Goal: Task Accomplishment & Management: Use online tool/utility

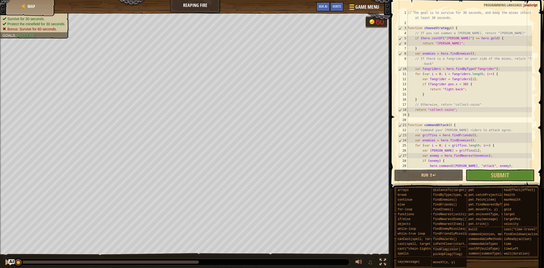
click at [362, 7] on span "Game Menu" at bounding box center [367, 7] width 24 height 7
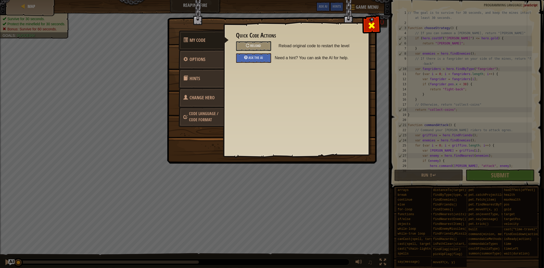
click at [377, 26] on div at bounding box center [371, 24] width 16 height 16
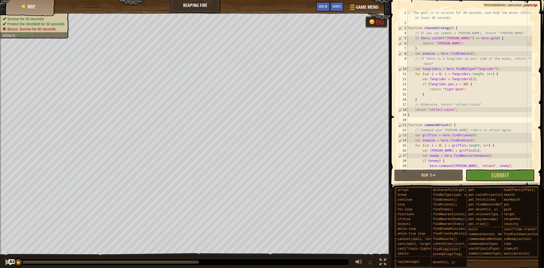
click at [37, 1] on div "Map" at bounding box center [30, 6] width 41 height 13
select select "en-[GEOGRAPHIC_DATA]"
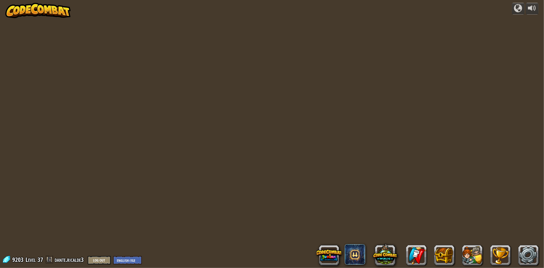
select select "en-[GEOGRAPHIC_DATA]"
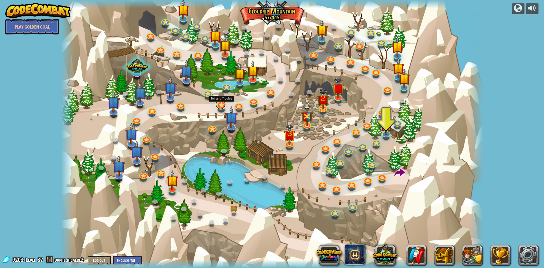
click at [222, 105] on link at bounding box center [220, 104] width 10 height 10
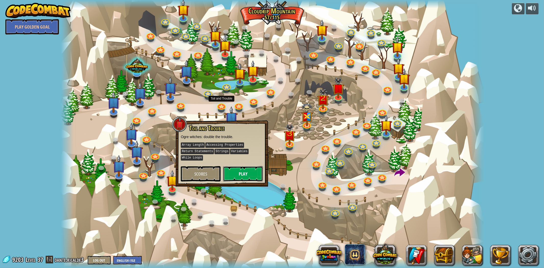
click at [241, 174] on button "Play" at bounding box center [243, 173] width 40 height 15
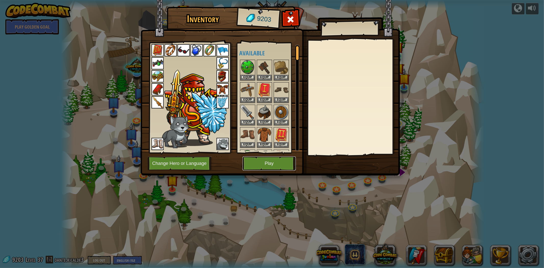
click at [251, 163] on button "Play" at bounding box center [268, 163] width 53 height 14
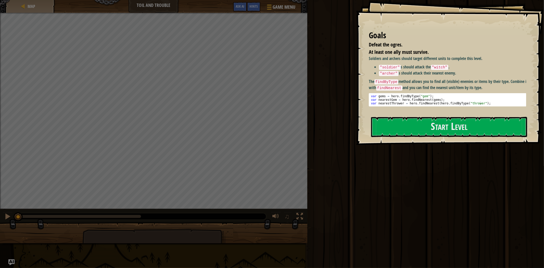
drag, startPoint x: 410, startPoint y: 176, endPoint x: 411, endPoint y: 180, distance: 3.5
click at [410, 176] on div "Run ⇧↵ Submit Done" at bounding box center [425, 132] width 238 height 265
click at [440, 109] on div "Soldiers and archers should target different units to complete this level. "sol…" at bounding box center [450, 84] width 162 height 56
click at [435, 127] on button "Start Level" at bounding box center [449, 127] width 156 height 20
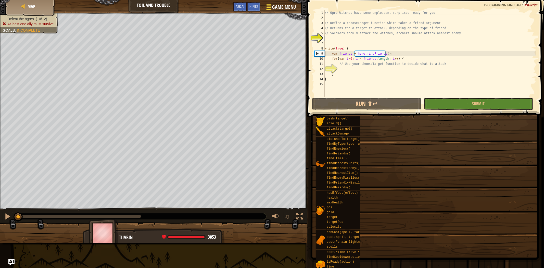
click at [272, 5] on button "Game Menu" at bounding box center [280, 8] width 37 height 12
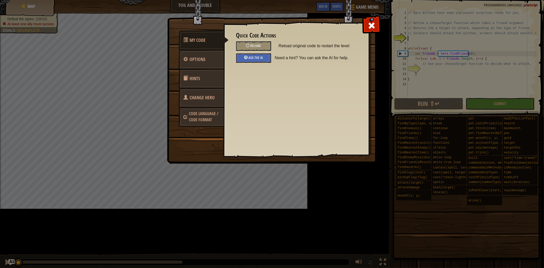
click at [263, 40] on div "Quick Code Actions Reload Reload original code to restart the level Ask the AI …" at bounding box center [296, 47] width 120 height 31
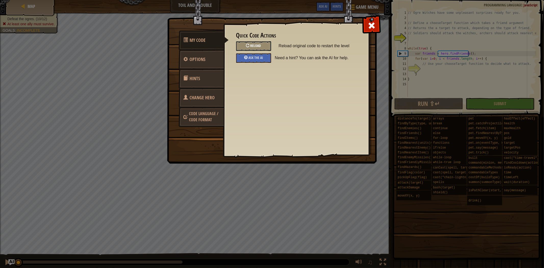
click at [265, 44] on div "Reload" at bounding box center [253, 45] width 35 height 9
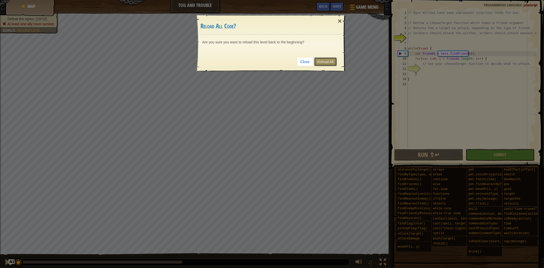
click at [323, 59] on link "Reload All" at bounding box center [325, 61] width 23 height 9
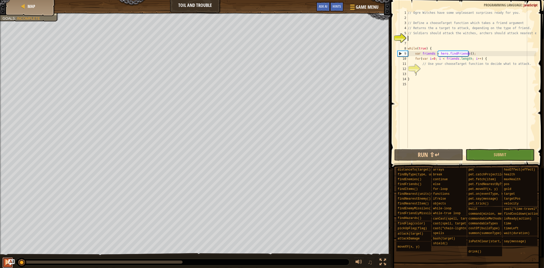
click at [6, 262] on div at bounding box center [7, 261] width 7 height 7
click at [440, 154] on button "Run ⇧↵" at bounding box center [428, 155] width 69 height 12
drag, startPoint x: 4, startPoint y: 260, endPoint x: 8, endPoint y: 256, distance: 5.1
click at [4, 260] on div at bounding box center [7, 261] width 7 height 7
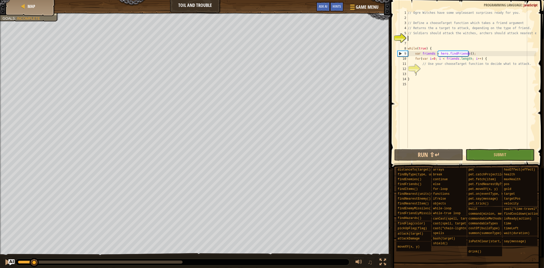
click at [338, 1] on div "Map Toil and Trouble Game Menu Done Hints Ask AI" at bounding box center [195, 6] width 390 height 13
click at [337, 3] on div "Hints" at bounding box center [337, 6] width 14 height 9
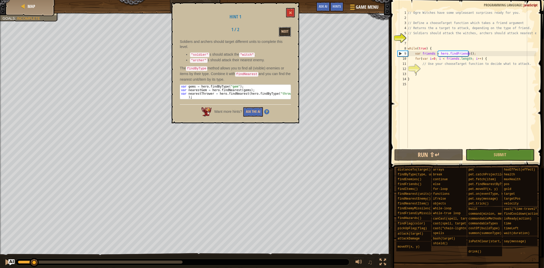
click at [290, 31] on button "Next" at bounding box center [285, 31] width 12 height 9
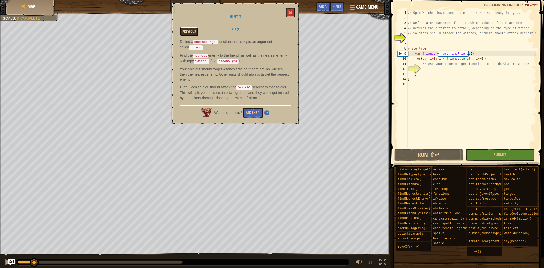
click at [191, 30] on button "Previous" at bounding box center [189, 31] width 19 height 9
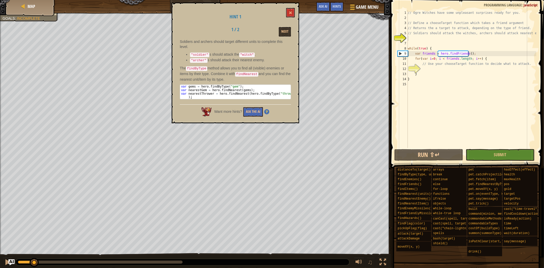
click at [294, 33] on div "Next" at bounding box center [275, 31] width 40 height 9
click at [291, 33] on div "Next" at bounding box center [275, 31] width 40 height 9
click at [287, 31] on button "Next" at bounding box center [285, 31] width 12 height 9
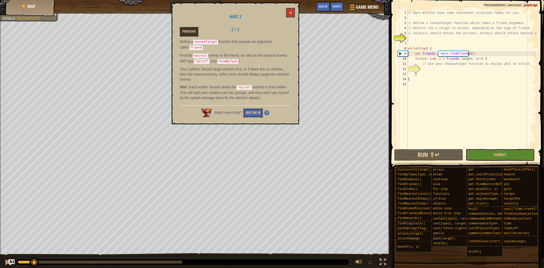
click at [258, 111] on button "Ask the AI" at bounding box center [253, 112] width 20 height 9
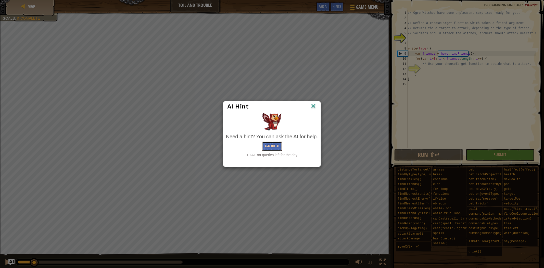
click at [270, 142] on button "Ask the AI" at bounding box center [272, 145] width 20 height 9
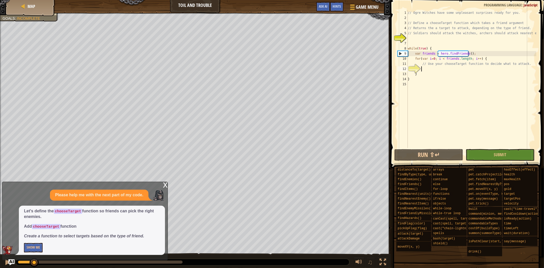
click at [429, 68] on div "// Ogre Witches have some unpleasant surprises ready for you. // Define a choos…" at bounding box center [471, 84] width 129 height 148
type textarea "F"
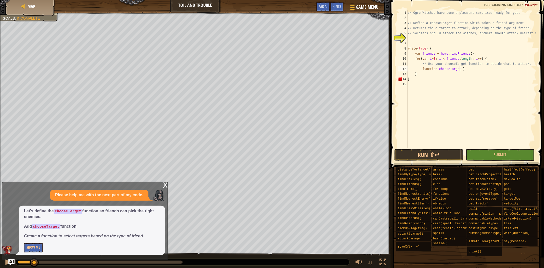
scroll to position [2, 4]
type textarea "function chooseTarget {"
type textarea "}"
click at [449, 75] on div "// Ogre Witches have some unpleasant surprises ready for you. // Define a choos…" at bounding box center [471, 84] width 129 height 148
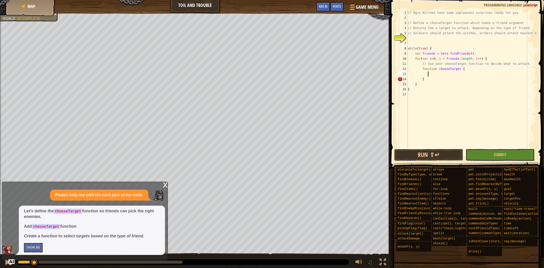
click at [450, 75] on div "// Ogre Witches have some unpleasant surprises ready for you. // Define a choos…" at bounding box center [471, 84] width 129 height 148
type textarea "}"
type textarea "z"
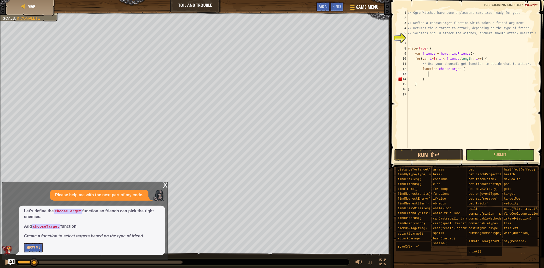
type textarea "}"
type textarea "function"
type textarea "FUNCTI"
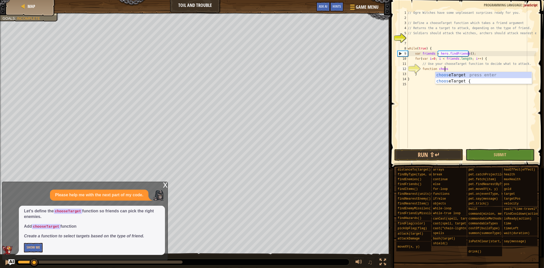
scroll to position [2, 3]
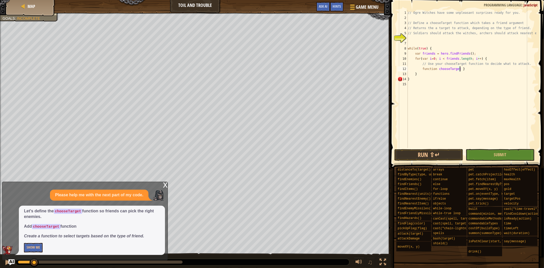
type textarea "function chooseTarget"
click at [37, 242] on div "Let's define the chooseTarget function so friends can pick the right enemies. A…" at bounding box center [92, 229] width 146 height 49
click at [36, 244] on button "Show Me" at bounding box center [33, 247] width 19 height 9
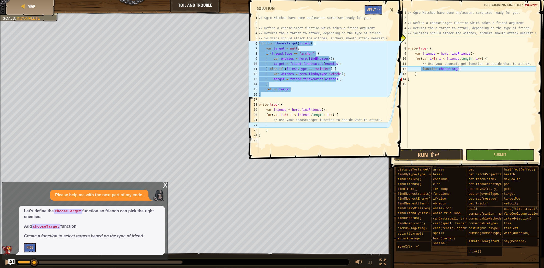
click at [31, 241] on div "Let's define the chooseTarget function so friends can pick the right enemies. A…" at bounding box center [92, 229] width 146 height 49
click at [421, 69] on div "// Ogre Witches have some unpleasant surprises ready for you. // Define a choos…" at bounding box center [471, 84] width 129 height 148
type textarea "function chooseTarget"
click at [396, 9] on div "×" at bounding box center [391, 10] width 9 height 12
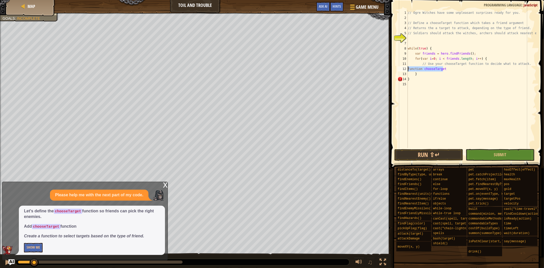
drag, startPoint x: 443, startPoint y: 67, endPoint x: 407, endPoint y: 71, distance: 35.6
click at [407, 71] on div "function chooseTarget 1 2 3 4 5 6 7 8 9 10 11 12 13 14 15 // Ogre Witches have …" at bounding box center [466, 79] width 140 height 138
click at [420, 39] on div "// Ogre Witches have some unpleasant surprises ready for you. // Define a choos…" at bounding box center [471, 84] width 129 height 148
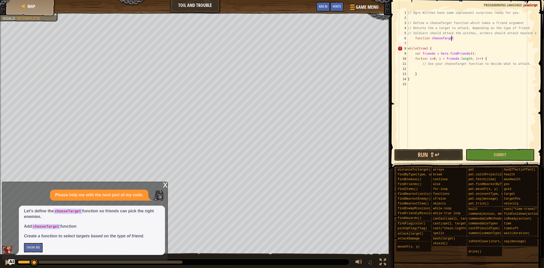
type textarea "function chooseTarget {"
type textarea "}"
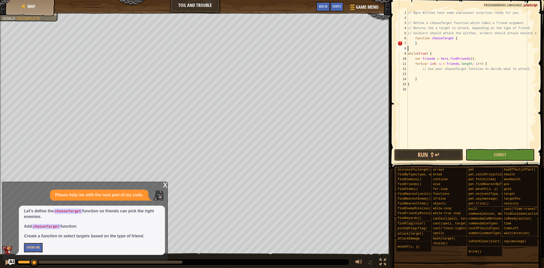
type textarea "while(true) {"
type textarea "function chooseTarget {"
type textarea "}"
click at [30, 250] on button "Show Me" at bounding box center [33, 247] width 19 height 9
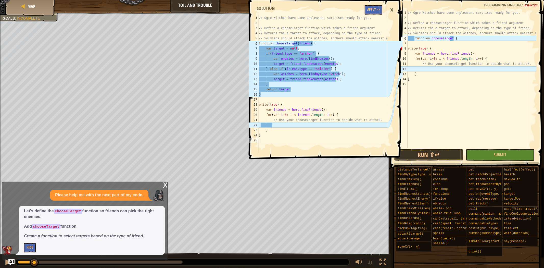
click at [393, 10] on div "×" at bounding box center [391, 10] width 9 height 12
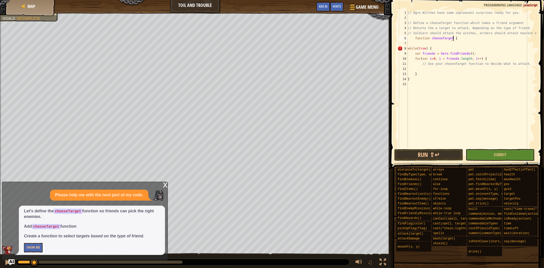
click at [455, 38] on div "// Ogre Witches have some unpleasant surprises ready for you. // Define a choos…" at bounding box center [471, 84] width 129 height 148
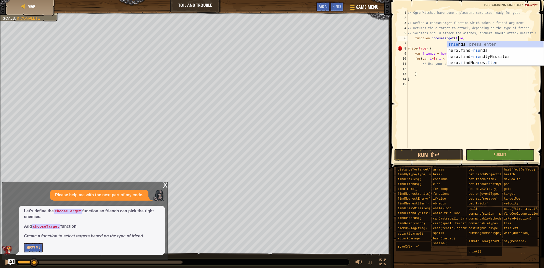
scroll to position [2, 4]
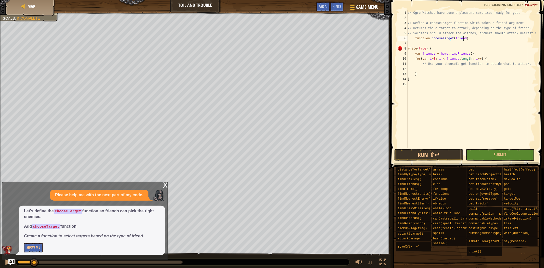
click at [485, 38] on div "// Ogre Witches have some unpleasant surprises ready for you. // Define a choos…" at bounding box center [471, 84] width 129 height 148
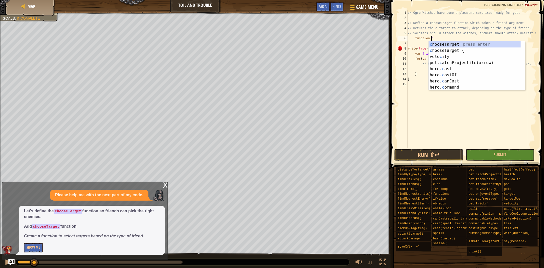
scroll to position [2, 1]
click at [394, 55] on span at bounding box center [468, 76] width 158 height 183
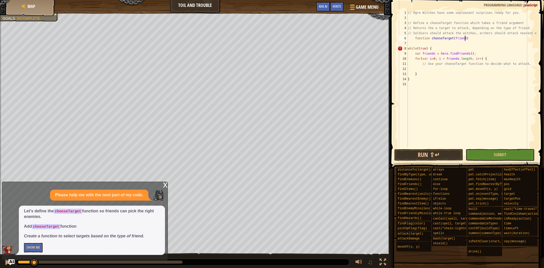
scroll to position [2, 4]
click at [34, 248] on button "Show Me" at bounding box center [33, 247] width 19 height 9
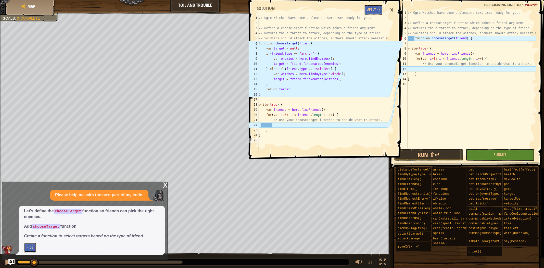
click at [34, 245] on button "Hide" at bounding box center [30, 247] width 12 height 9
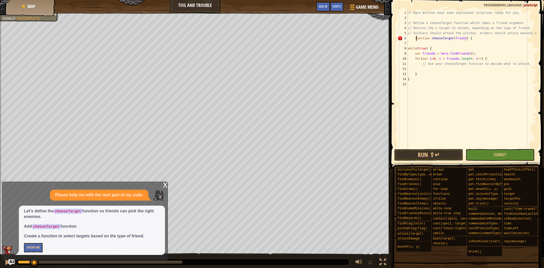
click at [416, 38] on div "// Ogre Witches have some unpleasant surprises ready for you. // Define a choos…" at bounding box center [471, 84] width 129 height 148
type textarea "function chooseTarget(friend) {"
click at [28, 247] on button "Show Me" at bounding box center [33, 247] width 19 height 9
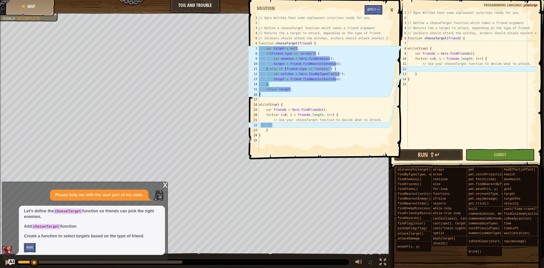
click at [28, 247] on button "Hide" at bounding box center [30, 247] width 12 height 9
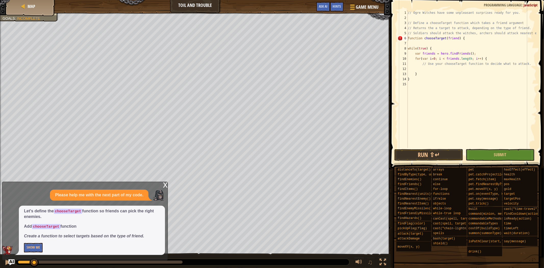
scroll to position [2, 0]
click at [425, 45] on div "// Ogre Witches have some unpleasant surprises ready for you. // Define a choos…" at bounding box center [471, 84] width 129 height 148
click at [32, 248] on button "Show Me" at bounding box center [33, 247] width 19 height 9
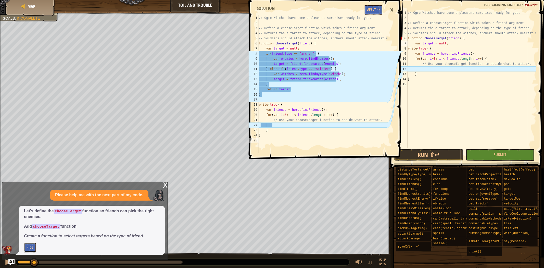
click at [31, 247] on button "Hide" at bounding box center [30, 247] width 12 height 9
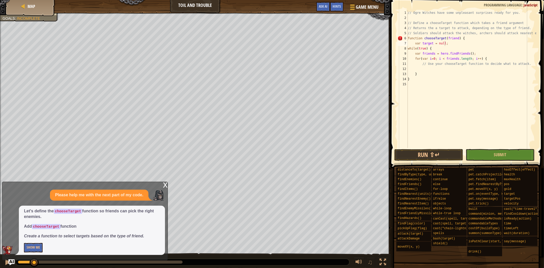
click at [452, 46] on div "// Ogre Witches have some unpleasant surprises ready for you. // Define a choos…" at bounding box center [471, 84] width 129 height 148
click at [453, 44] on div "// Ogre Witches have some unpleasant surprises ready for you. // Define a choos…" at bounding box center [471, 84] width 129 height 148
type textarea "var target = null;"
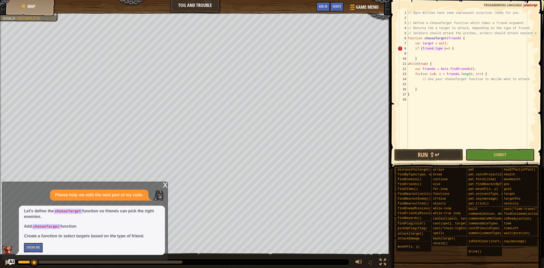
click at [283, 8] on div "Map Toil and Trouble Game Menu Done Hints Ask AI" at bounding box center [195, 6] width 390 height 13
type textarea "if (friend.type == "[PERSON_NAME]") {"
click at [40, 247] on button "Show Me" at bounding box center [33, 247] width 19 height 9
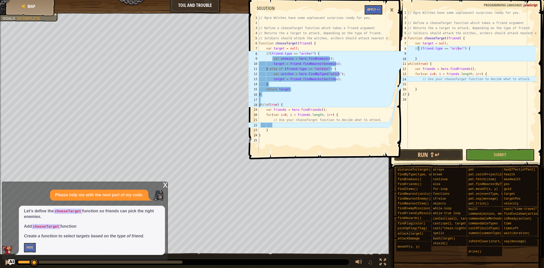
click at [39, 247] on p "Hide" at bounding box center [92, 247] width 136 height 9
click at [27, 248] on button "Hide" at bounding box center [30, 247] width 12 height 9
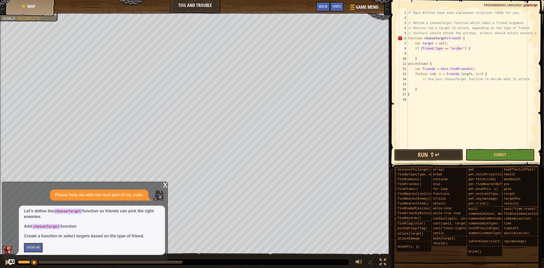
click at [421, 53] on div "// Ogre Witches have some unpleasant surprises ready for you. // Define a choos…" at bounding box center [471, 84] width 129 height 148
click at [167, 183] on div "x" at bounding box center [165, 184] width 5 height 5
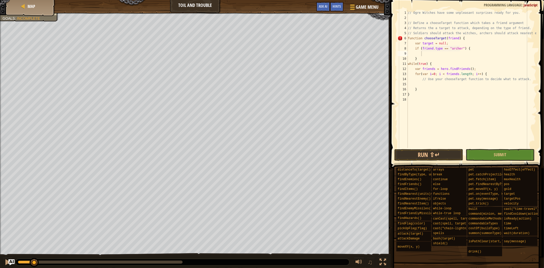
click at [433, 51] on div "// Ogre Witches have some unpleasant surprises ready for you. // Define a choos…" at bounding box center [471, 84] width 129 height 148
type textarea "var enemies = hero.findfriend"
click at [7, 264] on div at bounding box center [7, 261] width 7 height 7
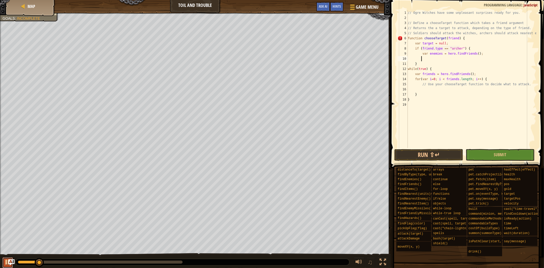
click at [8, 264] on div at bounding box center [7, 261] width 7 height 7
click at [12, 260] on img "Ask AI" at bounding box center [11, 262] width 7 height 7
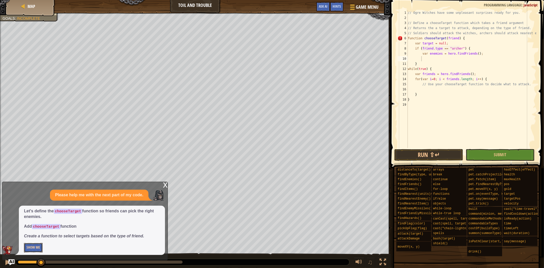
click at [34, 250] on button "Show Me" at bounding box center [33, 247] width 19 height 9
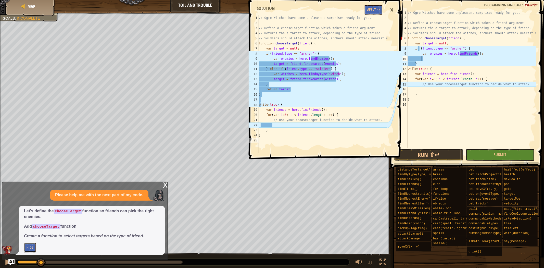
click at [34, 250] on button "Hide" at bounding box center [30, 247] width 12 height 9
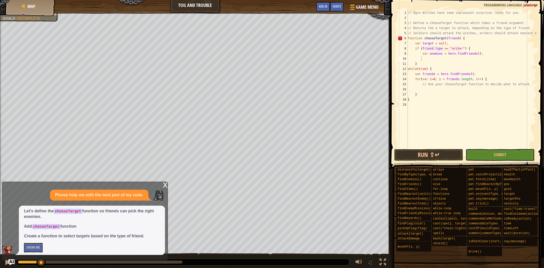
click at [465, 54] on div "// Ogre Witches have some unpleasant surprises ready for you. // Define a choos…" at bounding box center [471, 84] width 129 height 148
click at [468, 52] on div "// Ogre Witches have some unpleasant surprises ready for you. // Define a choos…" at bounding box center [471, 79] width 129 height 138
click at [470, 52] on div "// Ogre Witches have some unpleasant surprises ready for you. // Define a choos…" at bounding box center [471, 84] width 129 height 148
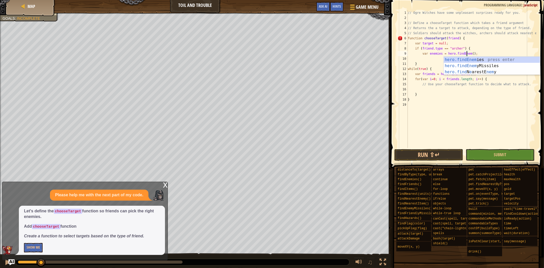
scroll to position [2, 5]
click at [485, 57] on div "hero.findEnemies press enter hero.findEnem yM i ssil es press enter" at bounding box center [492, 63] width 96 height 12
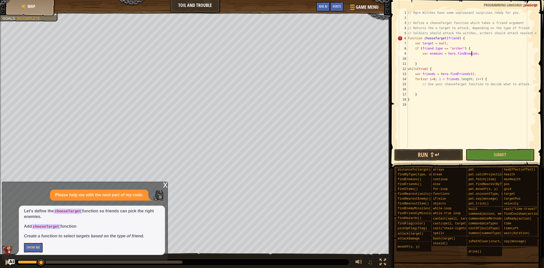
type textarea "var enemies = hero.findEnemies();"
click at [481, 57] on div "// Ogre Witches have some unpleasant surprises ready for you. // Define a choos…" at bounding box center [471, 84] width 129 height 148
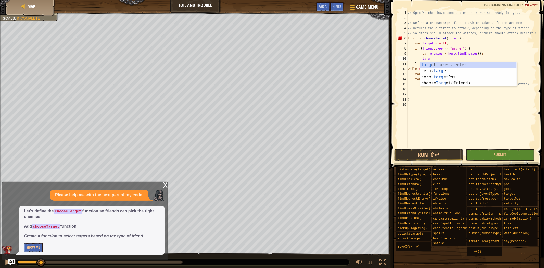
scroll to position [2, 1]
type textarea "t"
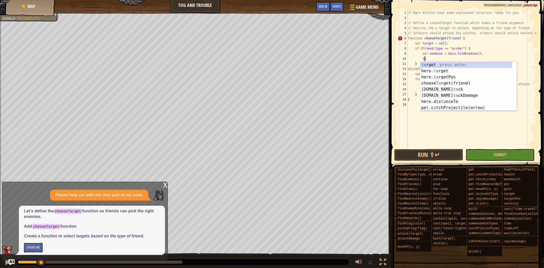
scroll to position [2, 1]
click at [35, 247] on button "Show Me" at bounding box center [33, 247] width 19 height 9
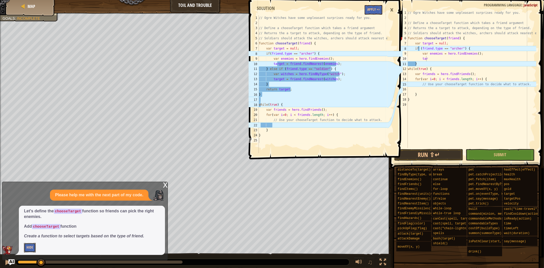
click at [35, 247] on button "Hide" at bounding box center [30, 247] width 12 height 9
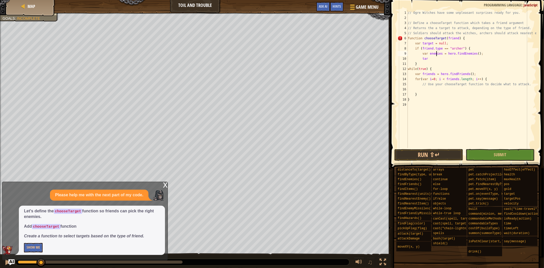
click at [434, 57] on div "// Ogre Witches have some unpleasant surprises ready for you. // Define a choos…" at bounding box center [471, 84] width 129 height 148
click at [434, 57] on div "// Ogre Witches have some unpleasant surprises ready for you. // Define a choos…" at bounding box center [471, 79] width 129 height 138
click at [30, 247] on button "Show Me" at bounding box center [33, 247] width 19 height 9
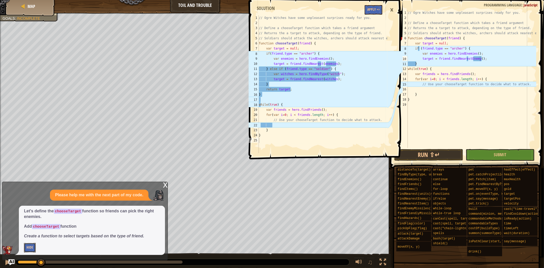
click at [33, 248] on button "Hide" at bounding box center [30, 247] width 12 height 9
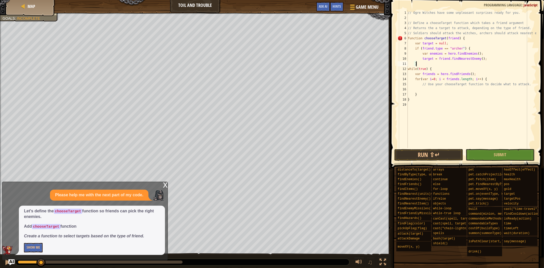
click at [426, 64] on div "// Ogre Witches have some unpleasant surprises ready for you. // Define a choos…" at bounding box center [471, 84] width 129 height 148
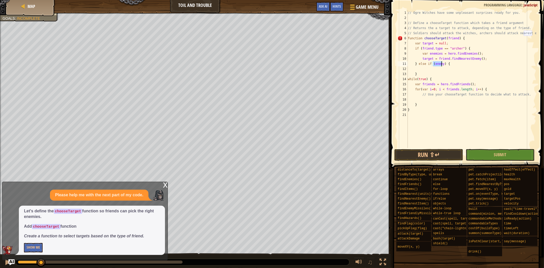
type textarea "} else if (enemy) {"
click at [13, 259] on img "Ask AI" at bounding box center [11, 262] width 7 height 7
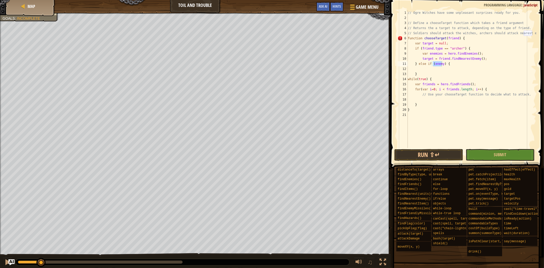
click at [437, 64] on div "// Ogre Witches have some unpleasant surprises ready for you. // Define a choos…" at bounding box center [471, 79] width 129 height 138
click at [437, 64] on div "// Ogre Witches have some unpleasant surprises ready for you. // Define a choos…" at bounding box center [471, 84] width 129 height 148
type textarea "} else if (friend.type == "soldier") {"
click at [433, 154] on button "Run ⇧↵" at bounding box center [428, 155] width 69 height 12
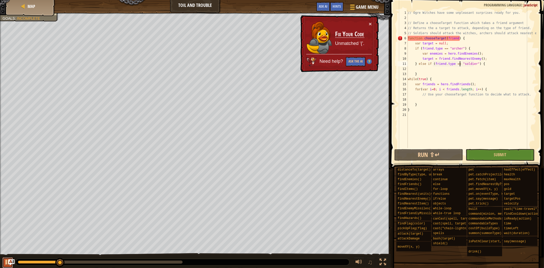
click at [4, 260] on button at bounding box center [8, 262] width 10 height 10
click at [14, 261] on img "Ask AI" at bounding box center [11, 262] width 7 height 7
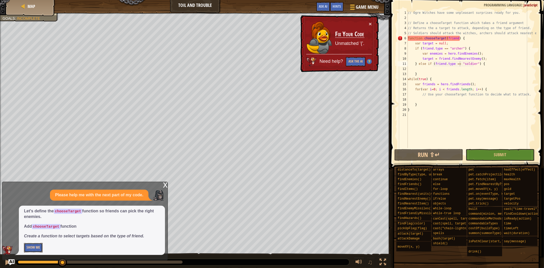
click at [34, 247] on button "Show Me" at bounding box center [33, 247] width 19 height 9
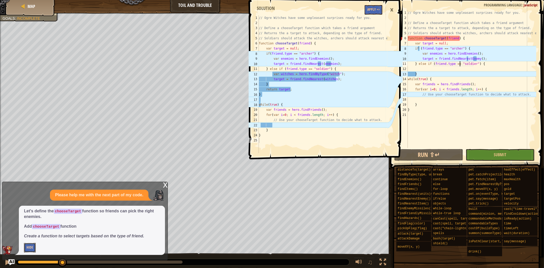
click at [34, 247] on button "Hide" at bounding box center [30, 247] width 12 height 9
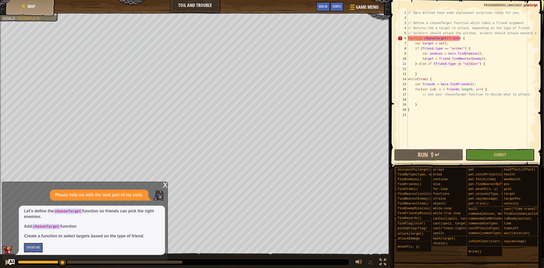
click at [17, 259] on div "x Please help me with the next part of my code. Let's define the chooseTarget f…" at bounding box center [85, 221] width 166 height 79
click at [14, 261] on img "Ask AI" at bounding box center [11, 262] width 7 height 7
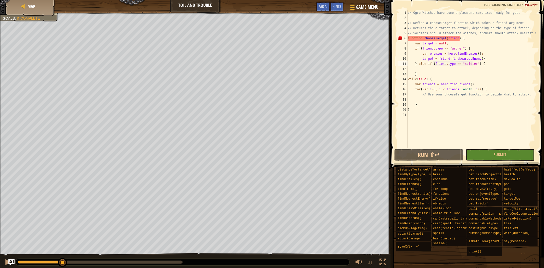
click at [437, 68] on div "// Ogre Witches have some unpleasant surprises ready for you. // Define a choos…" at bounding box center [471, 84] width 129 height 148
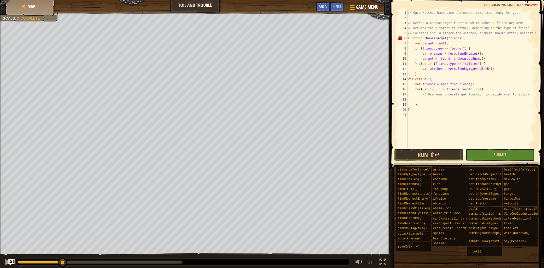
scroll to position [2, 6]
click at [14, 261] on img "Ask AI" at bounding box center [11, 262] width 7 height 7
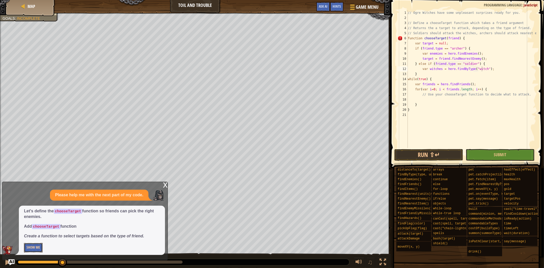
click at [29, 248] on button "Show Me" at bounding box center [33, 247] width 19 height 9
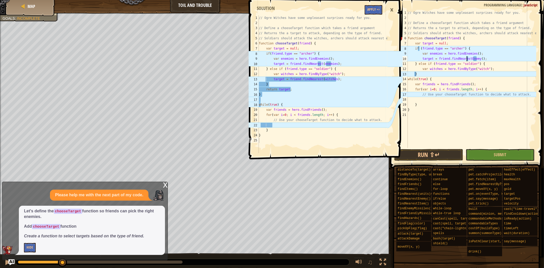
click at [466, 58] on div "// Ogre Witches have some unpleasant surprises ready for you. // Define a choos…" at bounding box center [471, 84] width 129 height 148
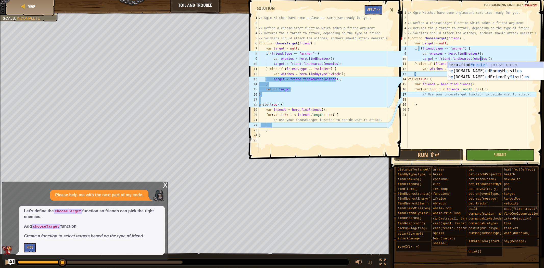
scroll to position [2, 6]
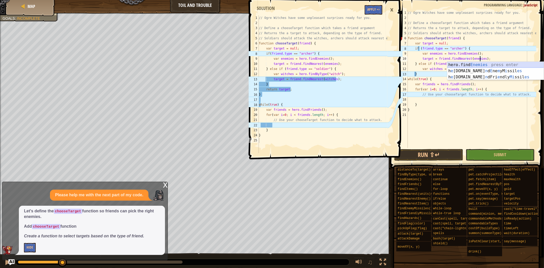
click at [429, 66] on div "// Ogre Witches have some unpleasant surprises ready for you. // Define a choos…" at bounding box center [471, 84] width 129 height 148
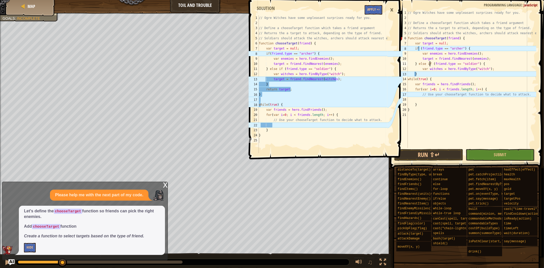
scroll to position [2, 6]
click at [393, 8] on div "×" at bounding box center [391, 10] width 9 height 12
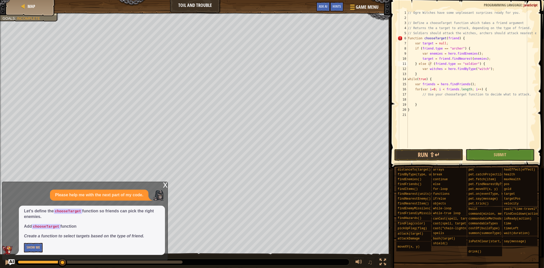
click at [496, 65] on div "// Ogre Witches have some unpleasant surprises ready for you. // Define a choos…" at bounding box center [471, 84] width 129 height 148
click at [499, 68] on div "// Ogre Witches have some unpleasant surprises ready for you. // Define a choos…" at bounding box center [471, 84] width 129 height 148
type textarea "var witches = hero.findByType("witch");"
click at [35, 245] on button "Show Me" at bounding box center [33, 247] width 19 height 9
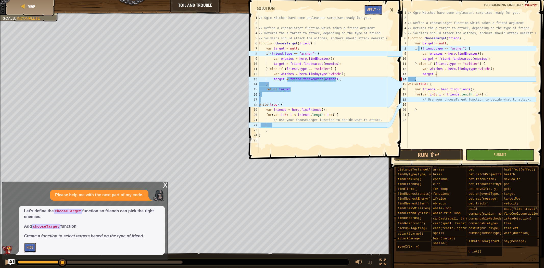
drag, startPoint x: 35, startPoint y: 245, endPoint x: 80, endPoint y: 230, distance: 47.6
click at [36, 245] on p "Hide" at bounding box center [92, 247] width 136 height 9
click at [32, 246] on button "Hide" at bounding box center [30, 247] width 12 height 9
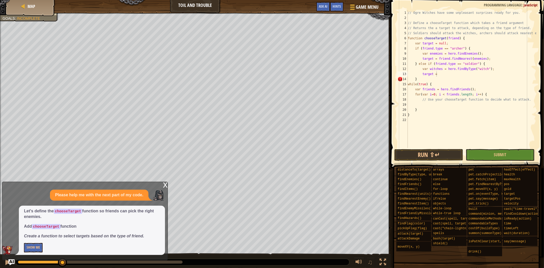
click at [440, 72] on div "// Ogre Witches have some unpleasant surprises ready for you. // Define a choos…" at bounding box center [471, 84] width 129 height 148
click at [440, 73] on div "// Ogre Witches have some unpleasant surprises ready for you. // Define a choos…" at bounding box center [471, 79] width 129 height 138
click at [460, 81] on div "witches press enter" at bounding box center [495, 86] width 96 height 18
type textarea "target = friend.findNearest(witches);"
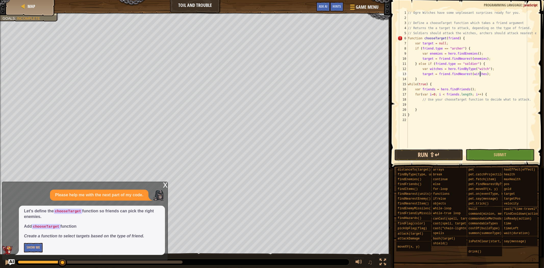
click at [441, 151] on button "Run ⇧↵" at bounding box center [428, 155] width 69 height 12
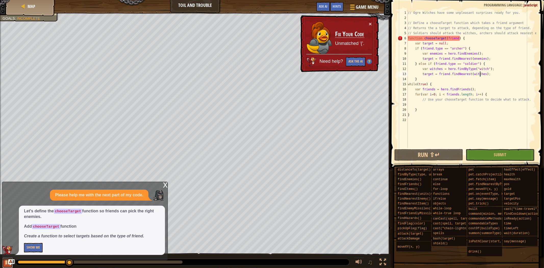
click at [4, 261] on div at bounding box center [7, 261] width 7 height 7
click at [489, 74] on div "// Ogre Witches have some unpleasant surprises ready for you. // Define a choos…" at bounding box center [471, 84] width 129 height 148
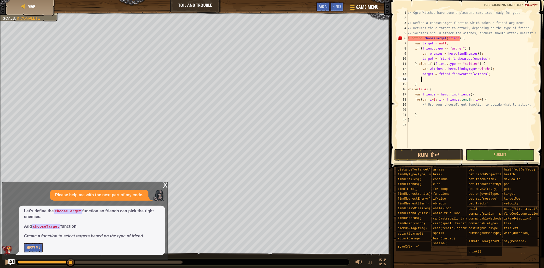
type textarea "}"
click at [486, 73] on div "// Ogre Witches have some unpleasant surprises ready for you. // Define a choos…" at bounding box center [471, 84] width 129 height 148
type textarea "target = friend.findNearest(witches);"
drag, startPoint x: 409, startPoint y: 80, endPoint x: 423, endPoint y: 77, distance: 14.2
click at [430, 78] on div "// Ogre Witches have some unpleasant surprises ready for you. // Define a choos…" at bounding box center [471, 84] width 129 height 148
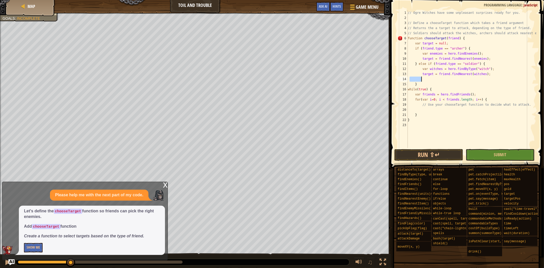
click at [445, 81] on div "// Ogre Witches have some unpleasant surprises ready for you. // Define a choos…" at bounding box center [471, 79] width 129 height 138
click at [435, 7] on span at bounding box center [468, 76] width 158 height 183
click at [449, 65] on div "// Ogre Witches have some unpleasant surprises ready for you. // Define a choos…" at bounding box center [471, 84] width 129 height 148
type textarea "} else if (friend.type == "soldier") {"
click at [427, 79] on div "// Ogre Witches have some unpleasant surprises ready for you. // Define a choos…" at bounding box center [471, 84] width 129 height 148
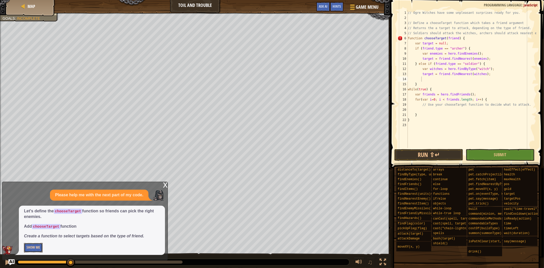
click at [26, 247] on button "Show Me" at bounding box center [33, 247] width 19 height 9
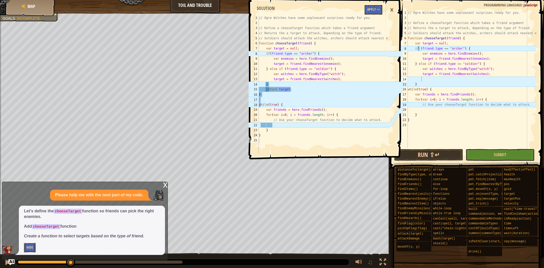
click at [27, 247] on button "Hide" at bounding box center [30, 247] width 12 height 9
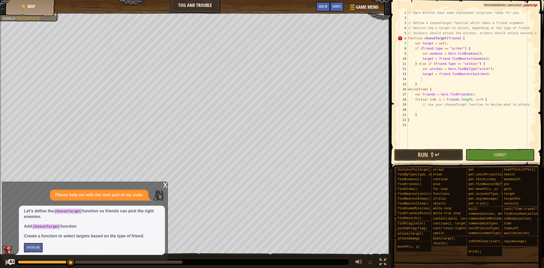
click at [429, 78] on div "// Ogre Witches have some unpleasant surprises ready for you. // Define a choos…" at bounding box center [471, 84] width 129 height 148
type textarea "+"
type textarea "´"
type textarea "}"
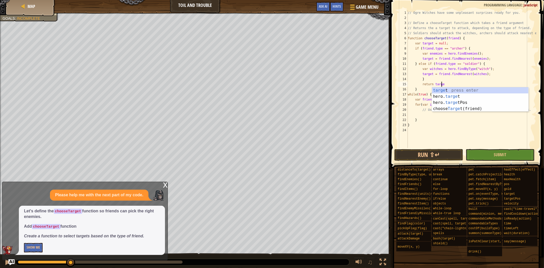
scroll to position [2, 3]
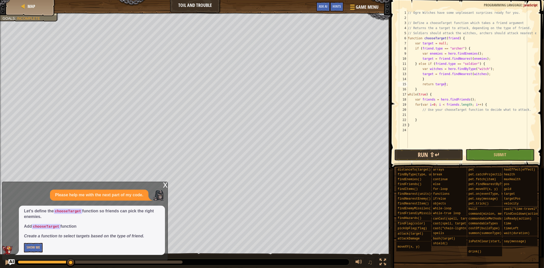
click at [445, 159] on button "Run ⇧↵" at bounding box center [428, 155] width 69 height 12
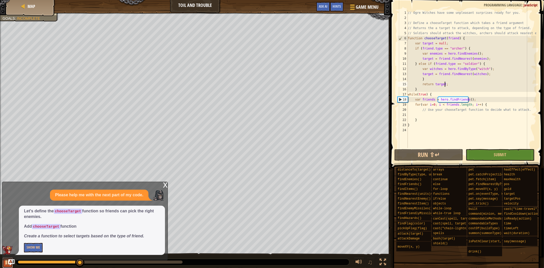
click at [8, 264] on div at bounding box center [7, 261] width 7 height 7
click at [10, 263] on img "Ask AI" at bounding box center [11, 262] width 7 height 7
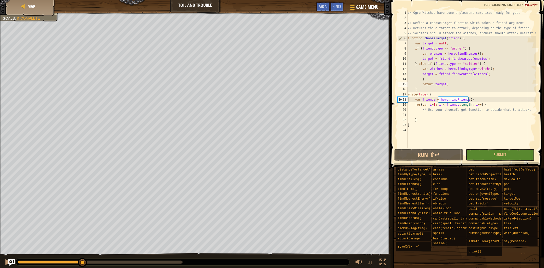
click at [11, 263] on img "Ask AI" at bounding box center [11, 262] width 7 height 7
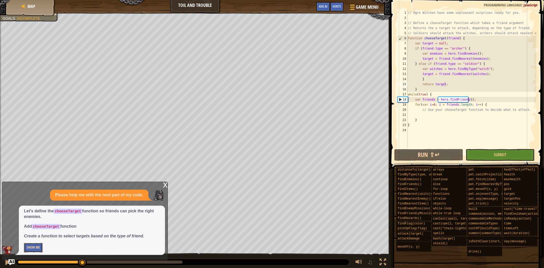
click at [30, 244] on button "Show Me" at bounding box center [33, 247] width 19 height 9
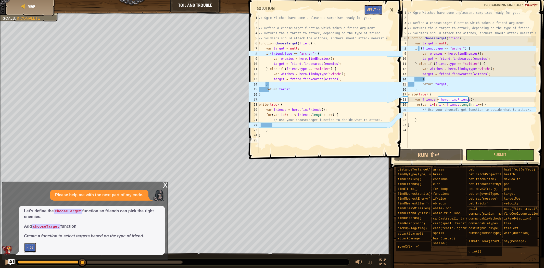
click at [30, 244] on button "Hide" at bounding box center [30, 247] width 12 height 9
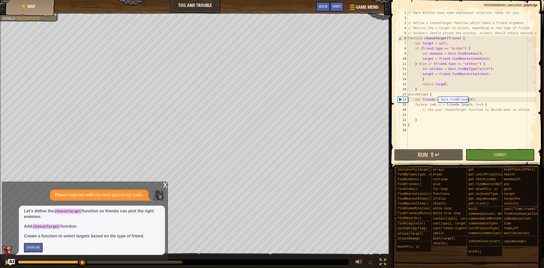
click at [14, 262] on img "Ask AI" at bounding box center [11, 262] width 7 height 7
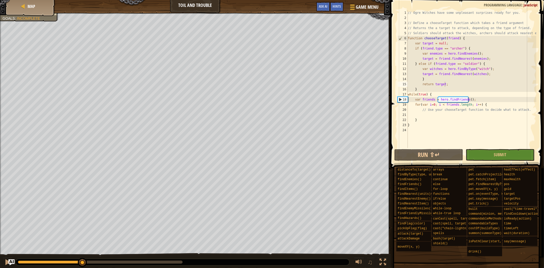
click at [428, 117] on div "// Ogre Witches have some unpleasant surprises ready for you. // Define a choos…" at bounding box center [471, 84] width 129 height 148
click at [431, 110] on div "// Ogre Witches have some unpleasant surprises ready for you. // Define a choos…" at bounding box center [471, 84] width 129 height 148
type textarea "// Use your chooseTarget function to decide what to attack."
click at [429, 115] on div "// Ogre Witches have some unpleasant surprises ready for you. // Define a choos…" at bounding box center [471, 84] width 129 height 148
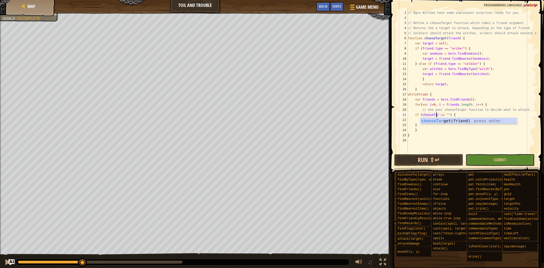
scroll to position [2, 3]
type textarea "if (chooseTarget == "witch") {"
click at [436, 121] on div "// Ogre Witches have some unpleasant surprises ready for you. // Define a choos…" at bounding box center [471, 86] width 129 height 153
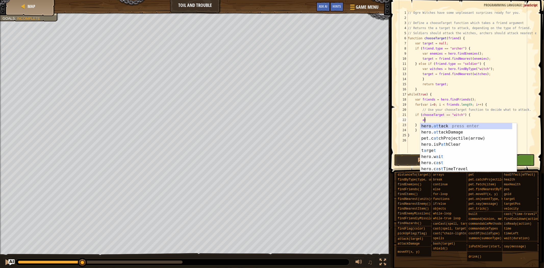
scroll to position [2, 1]
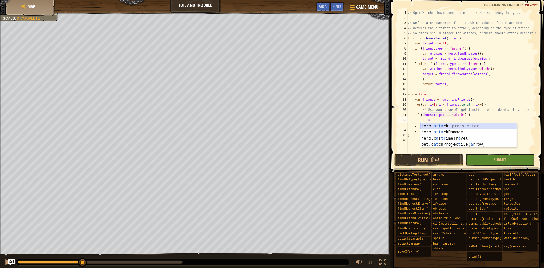
click at [442, 123] on div "hero. [PERSON_NAME] press enter hero. atta ckDamage press enter hero.c a s tT i…" at bounding box center [468, 141] width 96 height 37
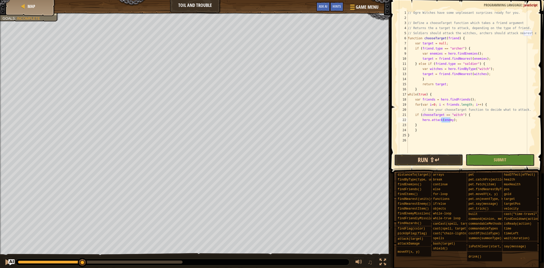
click at [444, 162] on button "Run ⇧↵" at bounding box center [428, 160] width 69 height 12
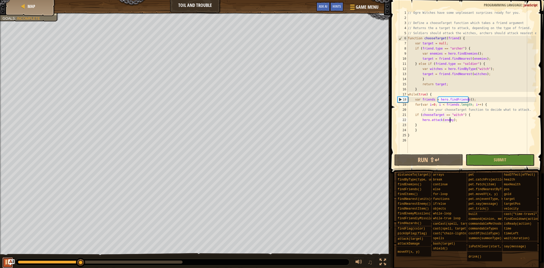
click at [6, 262] on div at bounding box center [7, 261] width 7 height 7
click at [421, 124] on div "// Ogre Witches have some unpleasant surprises ready for you. // Define a choos…" at bounding box center [471, 86] width 129 height 153
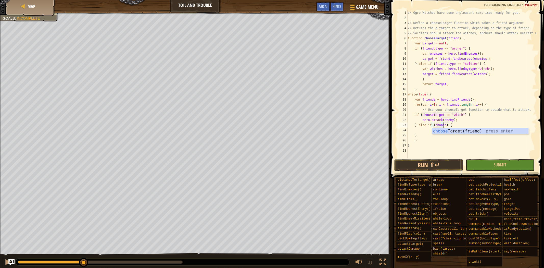
scroll to position [2, 3]
click at [455, 127] on div "// Ogre Witches have some unpleasant surprises ready for you. // Define a choos…" at bounding box center [471, 89] width 129 height 158
click at [424, 134] on div "// Ogre Witches have some unpleasant surprises ready for you. // Define a choos…" at bounding box center [471, 89] width 129 height 158
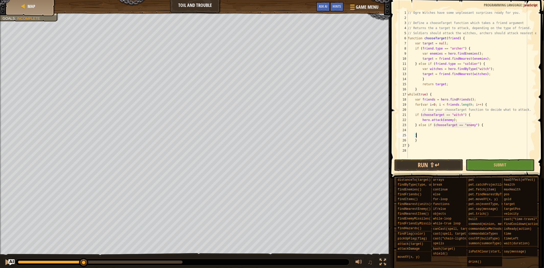
click at [432, 126] on div "// Ogre Witches have some unpleasant surprises ready for you. // Define a choos…" at bounding box center [471, 89] width 129 height 158
type textarea "} else if (chooseTarget == "enemy") {"
click at [432, 129] on div "// Ogre Witches have some unpleasant surprises ready for you. // Define a choos…" at bounding box center [471, 89] width 129 height 158
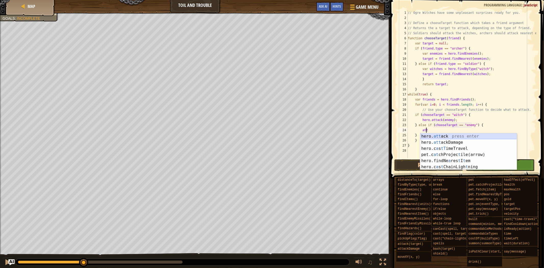
scroll to position [2, 1]
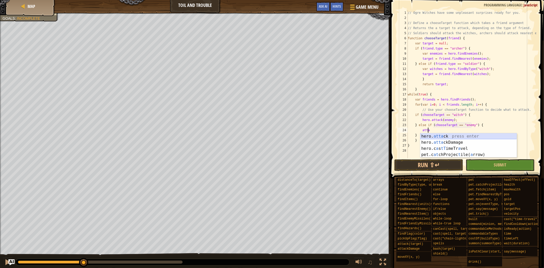
click at [439, 138] on div "hero. [PERSON_NAME] press enter hero. atta ckDamage press enter hero.c a s tT i…" at bounding box center [468, 151] width 96 height 37
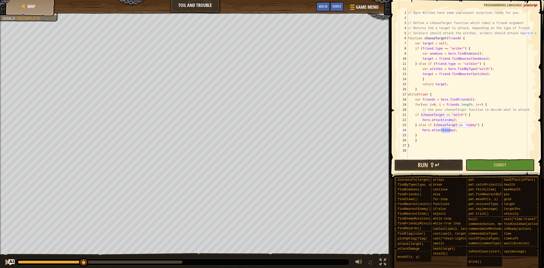
click at [444, 162] on button "Run ⇧↵" at bounding box center [428, 165] width 69 height 12
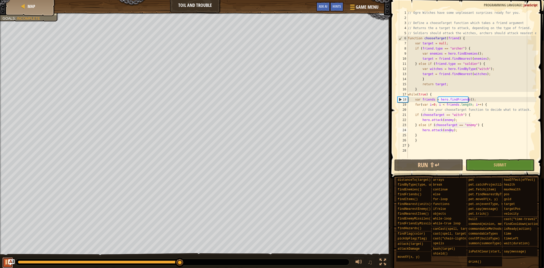
click at [4, 263] on button at bounding box center [8, 262] width 10 height 10
click at [4, 263] on div at bounding box center [7, 261] width 7 height 7
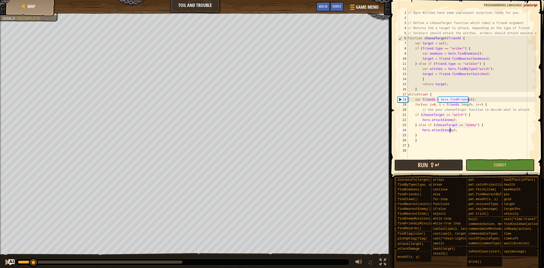
click at [412, 163] on button "Run ⇧↵" at bounding box center [428, 165] width 69 height 12
click at [7, 260] on div at bounding box center [7, 261] width 7 height 7
click at [446, 119] on div "// Ogre Witches have some unpleasant surprises ready for you. // Define a choos…" at bounding box center [471, 89] width 129 height 158
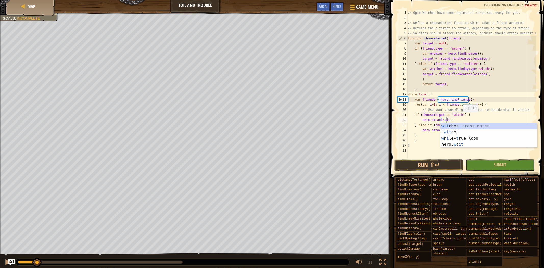
scroll to position [2, 3]
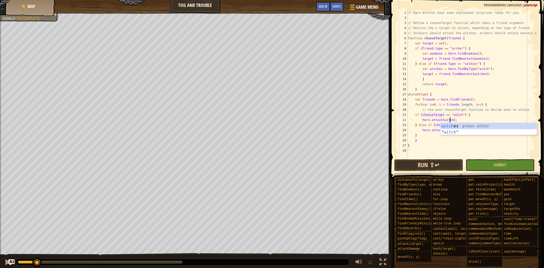
type textarea "hero.attack(witch);"
click at [441, 162] on button "Run ⇧↵" at bounding box center [428, 165] width 69 height 12
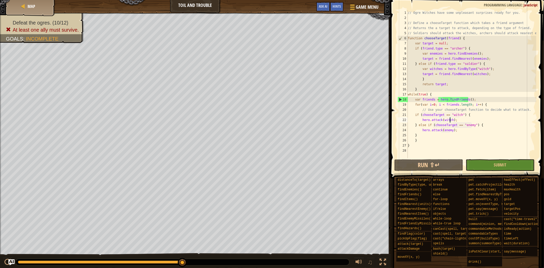
click at [413, 149] on div "// Ogre Witches have some unpleasant surprises ready for you. // Define a choos…" at bounding box center [471, 89] width 129 height 158
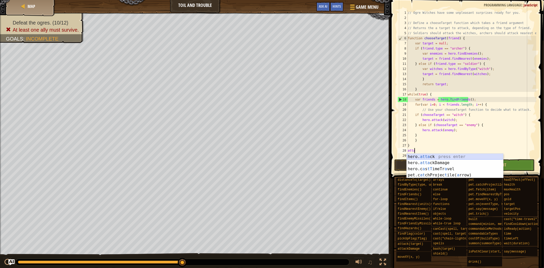
click at [431, 155] on div "hero. [PERSON_NAME] press enter hero. atta ckDamage press enter hero.c a s tT i…" at bounding box center [455, 171] width 96 height 37
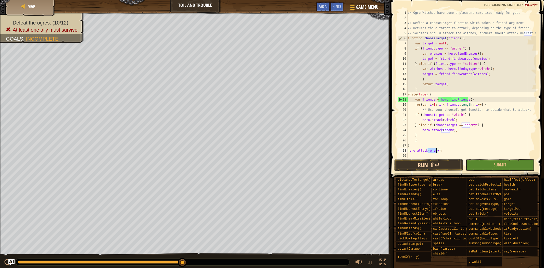
type textarea "hero.attack(enemy);"
click at [428, 168] on button "Run ⇧↵" at bounding box center [428, 165] width 69 height 12
click at [387, 151] on div "Map Toil and Trouble Game Menu Done Hints Ask AI 1 2 3 4 5 6 7 8 9 10 11 12 13 …" at bounding box center [272, 134] width 544 height 268
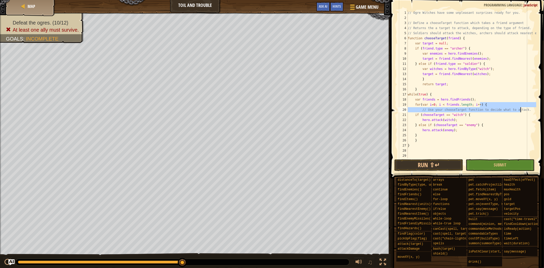
click at [527, 107] on div "// Ogre Witches have some unpleasant surprises ready for you. // Define a choos…" at bounding box center [471, 89] width 129 height 158
click at [529, 107] on div "// Ogre Witches have some unpleasant surprises ready for you. // Define a choos…" at bounding box center [471, 84] width 129 height 148
type textarea "// Use your chooseTarget function to decide what to attack."
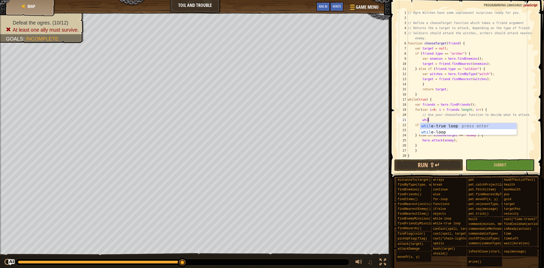
scroll to position [2, 1]
type textarea "while"
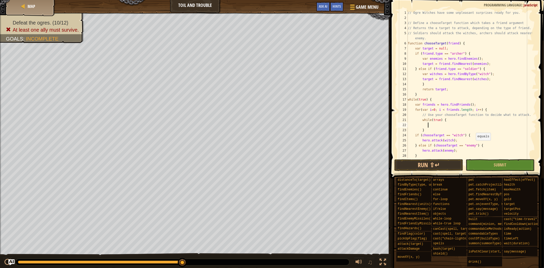
scroll to position [20, 0]
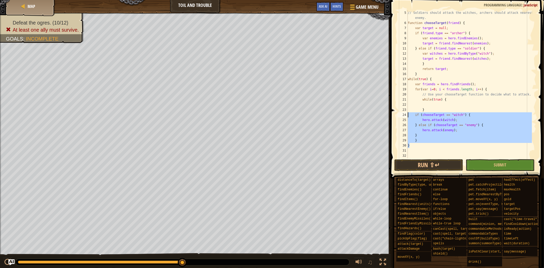
drag, startPoint x: 439, startPoint y: 142, endPoint x: 397, endPoint y: 116, distance: 49.5
click at [397, 116] on div "5 6 7 8 9 10 11 12 13 14 15 16 17 18 19 20 21 22 23 24 25 26 27 28 29 30 31 32 …" at bounding box center [466, 84] width 140 height 148
type textarea "if (chooseTarget == "witch") { hero.attack(witch);"
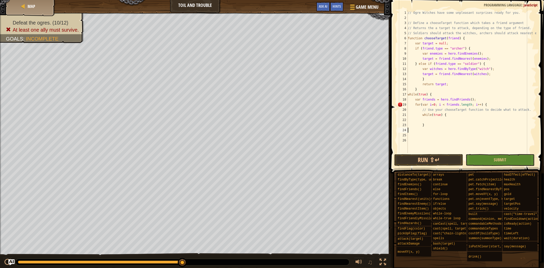
click at [432, 120] on div "// Ogre Witches have some unpleasant surprises ready for you. // Define a choos…" at bounding box center [471, 86] width 129 height 153
paste textarea "}"
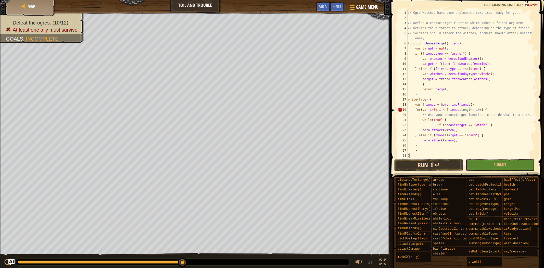
type textarea "}"
click at [436, 163] on button "Run ⇧↵" at bounding box center [428, 165] width 69 height 12
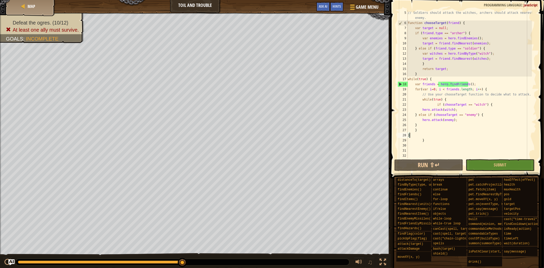
scroll to position [20, 0]
click at [440, 165] on button "Run ⇧↵" at bounding box center [428, 165] width 69 height 12
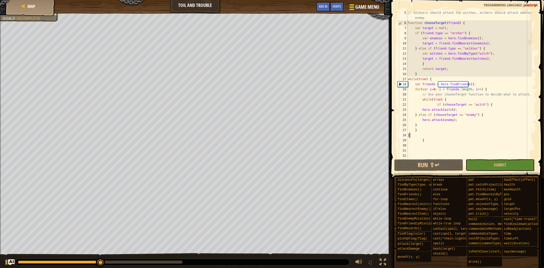
click at [366, 13] on button "Game Menu" at bounding box center [363, 8] width 37 height 12
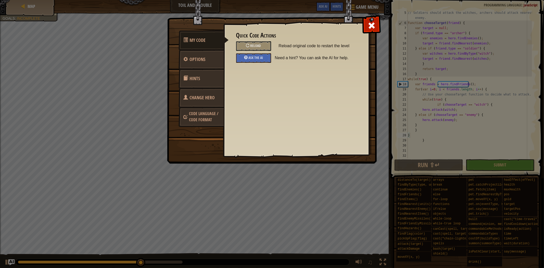
click at [202, 95] on span "Change Hero" at bounding box center [202, 97] width 25 height 6
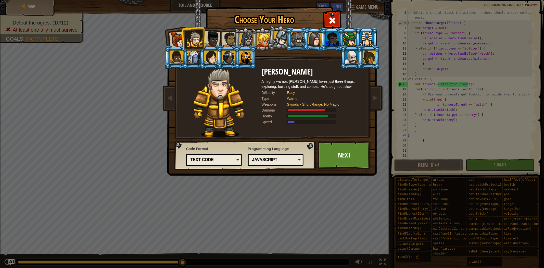
click at [245, 55] on div at bounding box center [245, 57] width 13 height 14
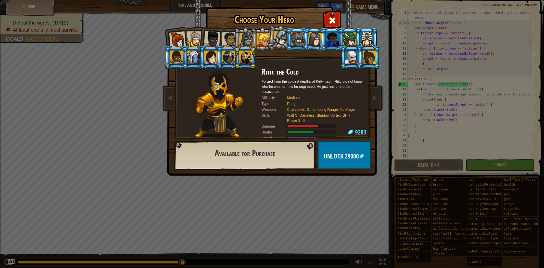
click at [225, 57] on div at bounding box center [228, 57] width 13 height 14
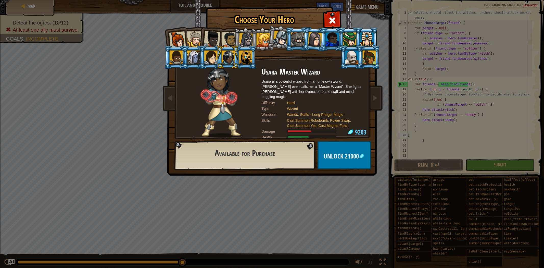
click at [219, 61] on li at bounding box center [227, 57] width 23 height 23
click at [353, 62] on div at bounding box center [351, 57] width 13 height 14
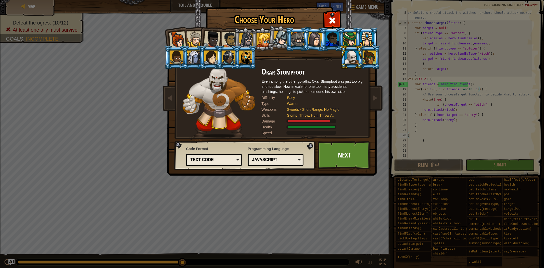
click at [334, 42] on li at bounding box center [331, 39] width 23 height 23
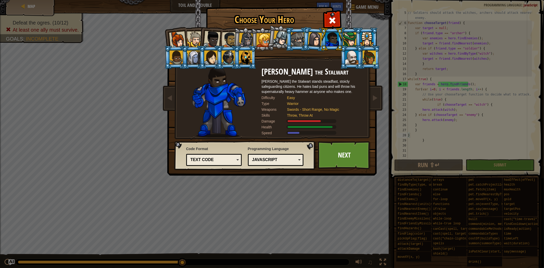
click at [347, 59] on div at bounding box center [351, 57] width 13 height 14
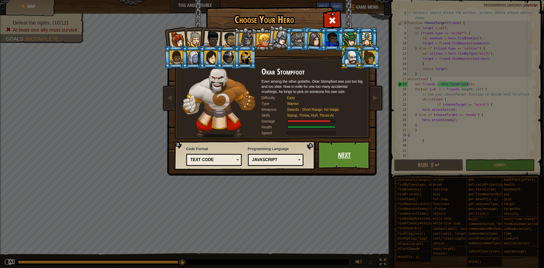
click at [329, 146] on link "Next" at bounding box center [344, 155] width 53 height 28
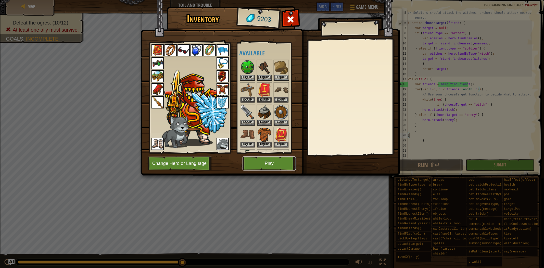
click at [276, 164] on button "Play" at bounding box center [268, 163] width 53 height 14
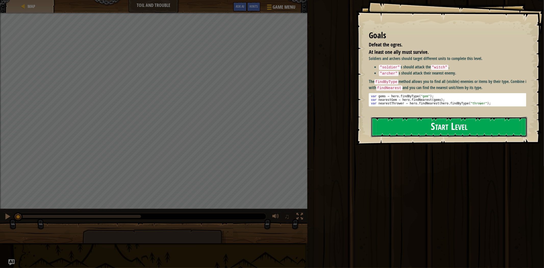
click at [408, 128] on button "Start Level" at bounding box center [449, 127] width 156 height 20
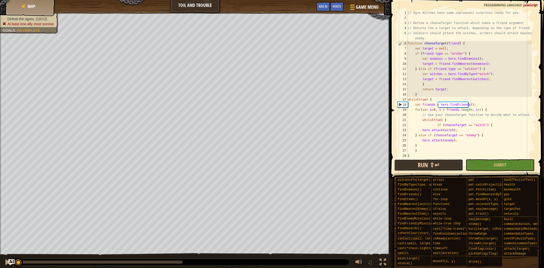
click at [402, 167] on button "Run ⇧↵" at bounding box center [428, 165] width 69 height 12
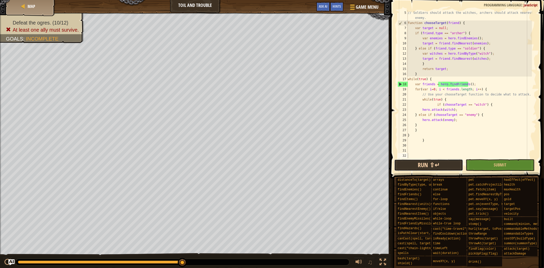
click at [427, 161] on button "Run ⇧↵" at bounding box center [428, 165] width 69 height 12
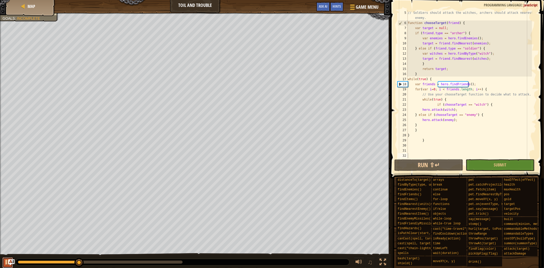
click at [6, 262] on div at bounding box center [7, 261] width 7 height 7
click at [430, 165] on button "Run ⇧↵" at bounding box center [428, 165] width 69 height 12
click at [463, 167] on div "Run ⇧↵ Submit Done" at bounding box center [465, 165] width 143 height 12
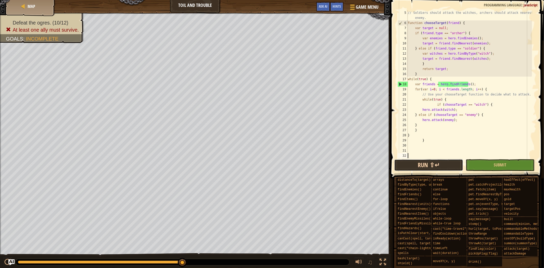
click at [429, 164] on button "Run ⇧↵" at bounding box center [428, 165] width 69 height 12
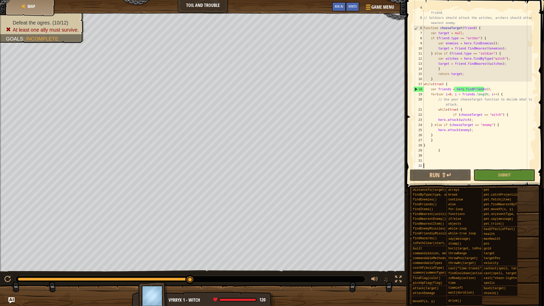
click at [469, 117] on div "// Returns the a target to attack, depending on the type of friend. // Soldiers…" at bounding box center [476, 91] width 109 height 173
type textarea "if (chooseTarget == "witch") { hero.attack(witch);"
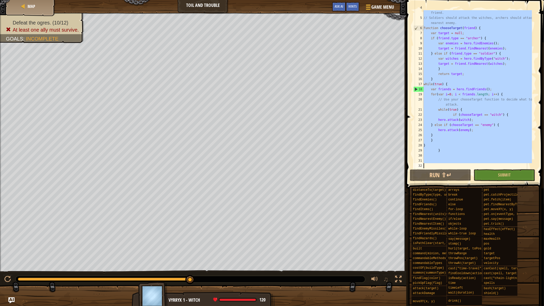
click at [469, 117] on div "// Returns the a target to attack, depending on the type of friend. // Soldiers…" at bounding box center [476, 91] width 109 height 173
click at [469, 117] on div "// Returns the a target to attack, depending on the type of friend. // Soldiers…" at bounding box center [476, 89] width 109 height 158
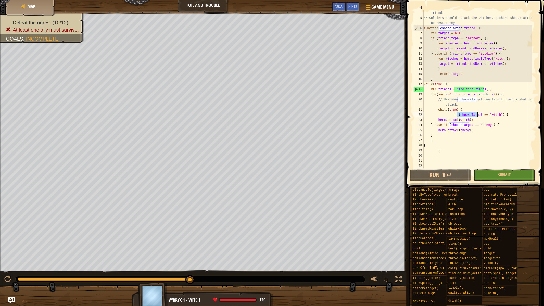
click at [469, 117] on div "// Returns the a target to attack, depending on the type of friend. // Soldiers…" at bounding box center [476, 91] width 109 height 173
type textarea "if (chooseTarget == "witch") { hero.attack(witch);"
click at [469, 117] on div "// Returns the a target to attack, depending on the type of friend. // Soldiers…" at bounding box center [476, 91] width 109 height 173
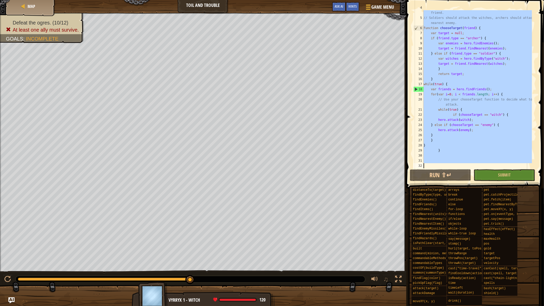
click at [469, 117] on div "// Returns the a target to attack, depending on the type of friend. // Soldiers…" at bounding box center [476, 91] width 109 height 173
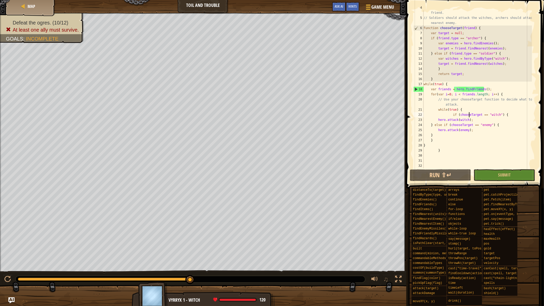
click at [476, 129] on div "// Returns the a target to attack, depending on the type of friend. // Soldiers…" at bounding box center [476, 91] width 109 height 173
type textarea "hero.attack(enemy); }"
click at [476, 129] on div "// Returns the a target to attack, depending on the type of friend. // Soldiers…" at bounding box center [476, 91] width 109 height 173
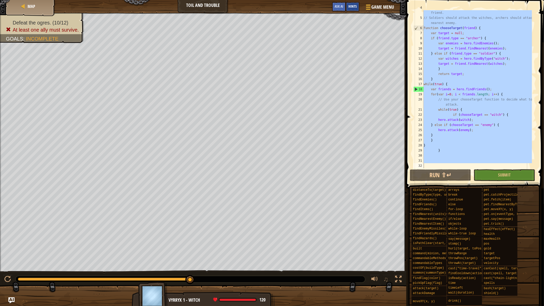
click at [351, 4] on span "Hints" at bounding box center [352, 6] width 8 height 5
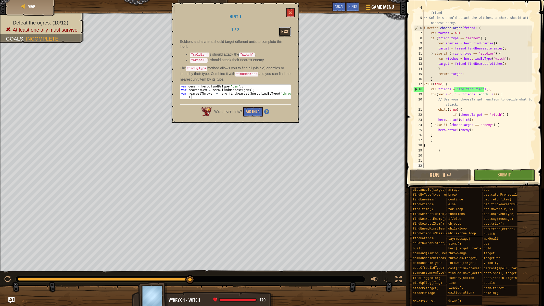
click at [286, 35] on button "Next" at bounding box center [285, 31] width 12 height 9
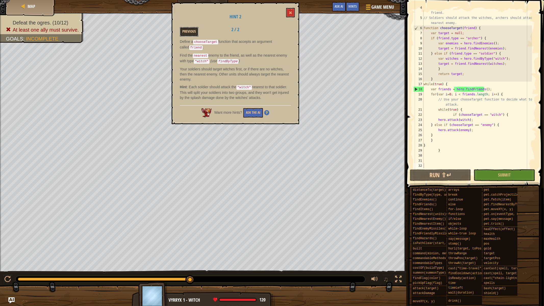
click at [187, 30] on button "Previous" at bounding box center [189, 31] width 19 height 9
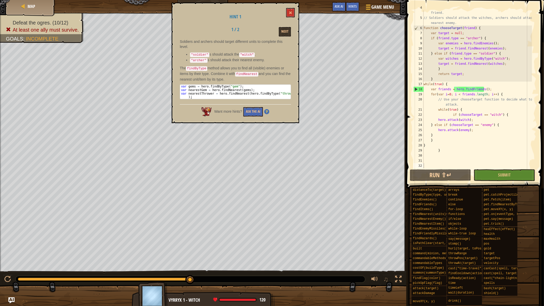
click at [289, 7] on div "Hint 1 1 / 2 Next Soldiers and archers should target different units to complet…" at bounding box center [235, 63] width 127 height 121
click at [290, 12] on span at bounding box center [291, 13] width 4 height 4
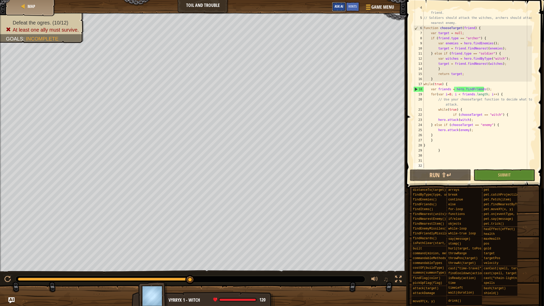
click at [337, 4] on span "Ask AI" at bounding box center [338, 6] width 9 height 5
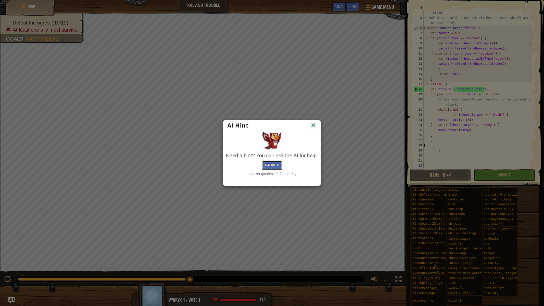
click at [273, 169] on button "Ask the AI" at bounding box center [272, 165] width 20 height 9
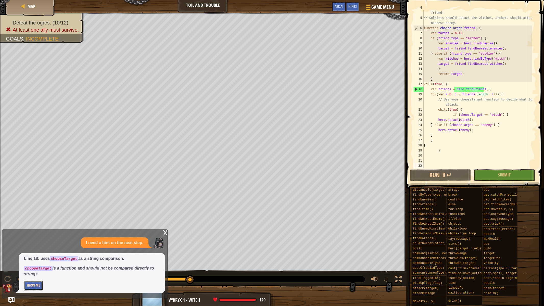
click at [40, 267] on button "Show Me" at bounding box center [33, 285] width 19 height 9
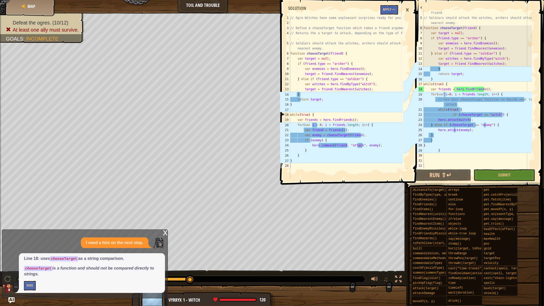
click at [445, 94] on div "// Returns the a target to attack, depending on the type of friend. // Soldiers…" at bounding box center [476, 91] width 109 height 173
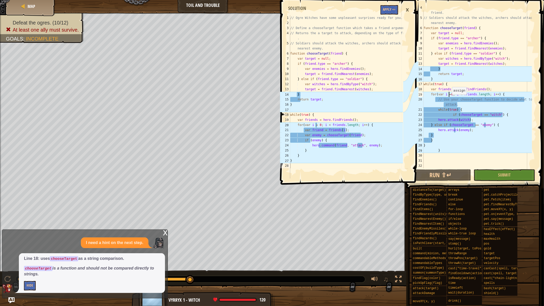
click at [449, 95] on div "// Returns the a target to attack, depending on the type of friend. // Soldiers…" at bounding box center [476, 91] width 109 height 173
click at [9, 267] on img "Ask AI" at bounding box center [11, 300] width 7 height 7
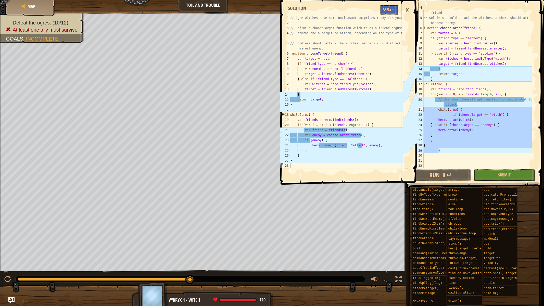
drag, startPoint x: 442, startPoint y: 149, endPoint x: 422, endPoint y: 108, distance: 45.0
click at [422, 108] on div "} 4 5 6 7 8 9 10 11 12 13 14 15 16 17 18 19 20 21 22 23 24 25 26 27 28 29 30 31…" at bounding box center [474, 89] width 124 height 158
type textarea "while(true) { if (chooseTarget == "witch") {"
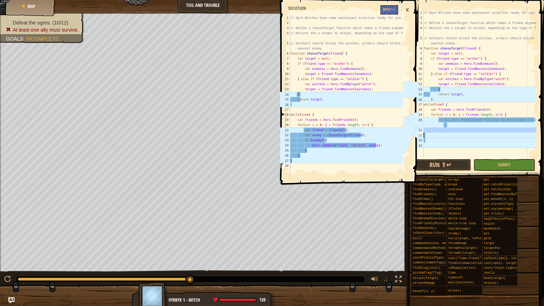
click at [460, 133] on div "// Ogre Witches have some unpleasant surprises ready for you. // Define a choos…" at bounding box center [479, 89] width 114 height 158
click at [441, 129] on div "// Ogre Witches have some unpleasant surprises ready for you. // Define a choos…" at bounding box center [479, 84] width 114 height 148
click at [406, 11] on div "×" at bounding box center [407, 10] width 9 height 12
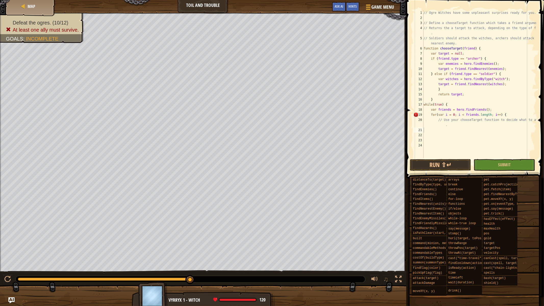
click at [437, 127] on div "// Ogre Witches have some unpleasant surprises ready for you. // Define a choos…" at bounding box center [479, 89] width 114 height 158
click at [453, 124] on div "// Ogre Witches have some unpleasant surprises ready for you. // Define a choos…" at bounding box center [479, 89] width 114 height 158
click at [442, 125] on div "// Ogre Witches have some unpleasant surprises ready for you. // Define a choos…" at bounding box center [479, 89] width 114 height 158
click at [441, 126] on div "// Ogre Witches have some unpleasant surprises ready for you. // Define a choos…" at bounding box center [479, 89] width 114 height 158
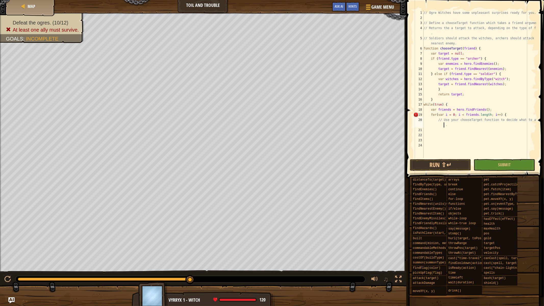
drag, startPoint x: 427, startPoint y: 125, endPoint x: 422, endPoint y: 125, distance: 5.4
click at [423, 125] on div "// Use your chooseTarget function to decide what to attack. 1 2 3 4 5 6 7 8 9 1…" at bounding box center [474, 84] width 124 height 148
drag, startPoint x: 434, startPoint y: 124, endPoint x: 415, endPoint y: 127, distance: 19.9
click at [415, 127] on div "// Use your chooseTarget function to decide what to attack. 1 2 3 4 5 6 7 8 9 1…" at bounding box center [474, 84] width 124 height 148
drag, startPoint x: 439, startPoint y: 126, endPoint x: 418, endPoint y: 128, distance: 20.7
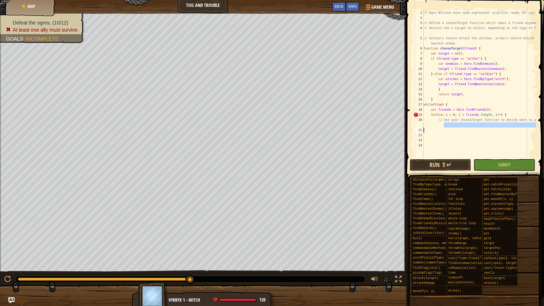
click at [418, 128] on div "// Use your chooseTarget function to decide what to attack. 1 2 3 4 5 6 7 8 9 1…" at bounding box center [474, 84] width 124 height 148
type textarea "// Use your chooseTarget function to decide what to attack."
click at [450, 131] on div "// Ogre Witches have some unpleasant surprises ready for you. // Define a choos…" at bounding box center [479, 84] width 114 height 148
click at [454, 125] on div "// Ogre Witches have some unpleasant surprises ready for you. // Define a choos…" at bounding box center [479, 89] width 114 height 158
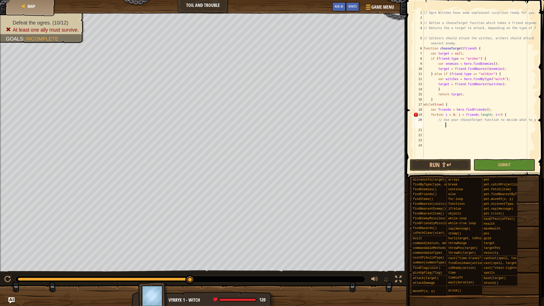
type textarea "// Use your chooseTarget function to decide what to attack."
click at [491, 125] on div "// Ogre Witches have some unpleasant surprises ready for you. // Define a choos…" at bounding box center [479, 89] width 114 height 158
click at [457, 131] on div "// Ogre Witches have some unpleasant surprises ready for you. // Define a choos…" at bounding box center [479, 89] width 114 height 158
click at [464, 125] on div "// Ogre Witches have some unpleasant surprises ready for you. // Define a choos…" at bounding box center [479, 89] width 114 height 158
type textarea "// Use your chooseTarget function to decide what to attack."
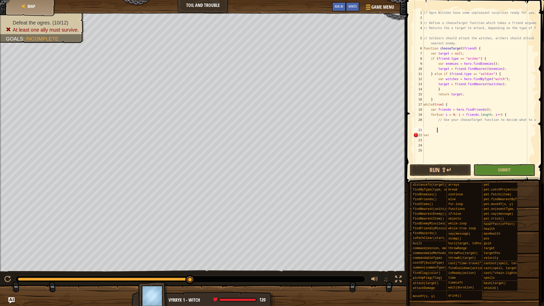
scroll to position [2, 1]
drag, startPoint x: 422, startPoint y: 137, endPoint x: 404, endPoint y: 139, distance: 18.2
click at [405, 139] on div "Hints } 1 2 3 4 5 6 7 8 9 10 11 12 13 14 15 16 17 18 19 20 21 22 23 24 25 // Og…" at bounding box center [474, 153] width 139 height 306
type textarea "var"
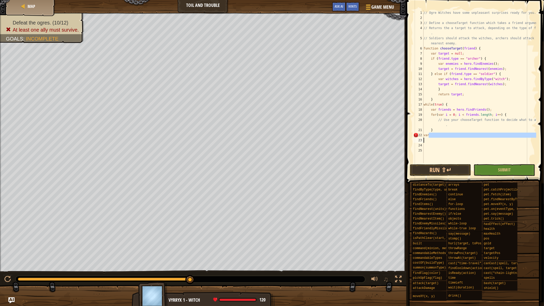
click at [453, 138] on div "// Ogre Witches have some unpleasant surprises ready for you. // Define a choos…" at bounding box center [479, 86] width 114 height 153
click at [452, 134] on div "// Ogre Witches have some unpleasant surprises ready for you. // Define a choos…" at bounding box center [479, 91] width 114 height 163
type textarea "v"
type textarea "var"
type textarea "// Use your chooseTarget function to decide what to attack."
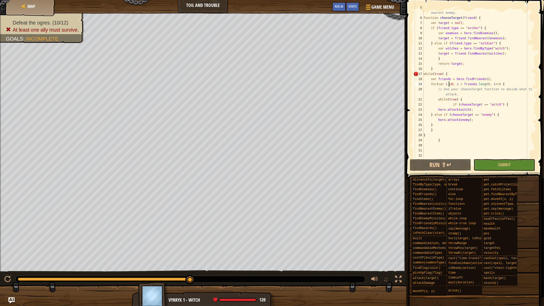
scroll to position [20, 0]
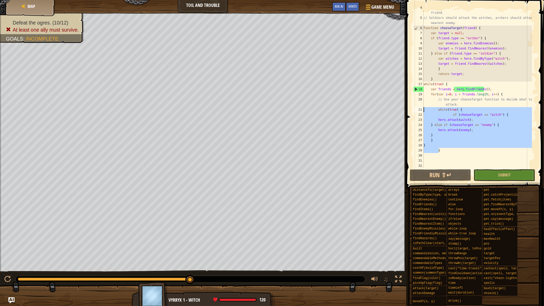
drag, startPoint x: 441, startPoint y: 151, endPoint x: 419, endPoint y: 110, distance: 47.0
click at [419, 110] on div "for(var i=0; i < friends.length; i++) { 4 5 6 7 8 9 10 11 12 13 14 15 16 17 18 …" at bounding box center [474, 89] width 124 height 158
click at [458, 138] on div "// Returns the a target to attack, depending on the type of friend. // Soldiers…" at bounding box center [476, 89] width 109 height 158
drag, startPoint x: 426, startPoint y: 146, endPoint x: 421, endPoint y: 108, distance: 38.2
click at [421, 108] on div "} 4 5 6 7 8 9 10 11 12 13 14 15 16 17 18 19 20 21 22 23 24 25 26 27 28 29 30 31…" at bounding box center [474, 89] width 124 height 158
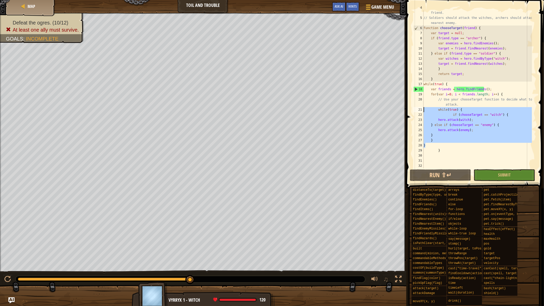
type textarea "while(true) { if (chooseTarget == "witch") {"
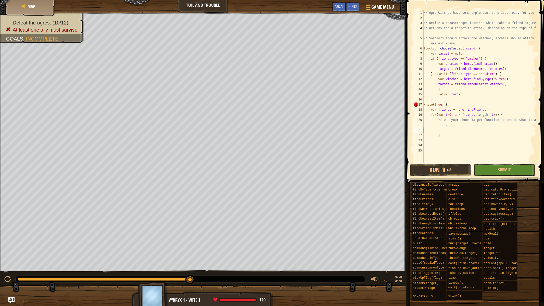
type textarea "// Use your chooseTarget function to decide what to attack."
click at [10, 267] on img "Ask AI" at bounding box center [11, 300] width 7 height 7
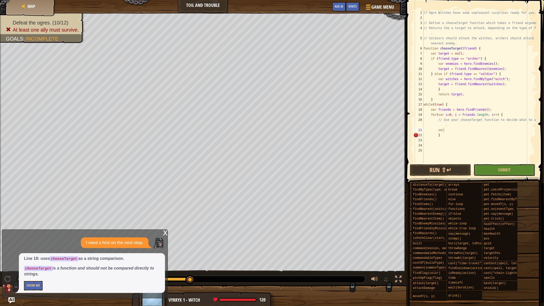
click at [44, 267] on p "Show Me" at bounding box center [92, 285] width 136 height 9
click at [36, 267] on button "Show Me" at bounding box center [33, 285] width 19 height 9
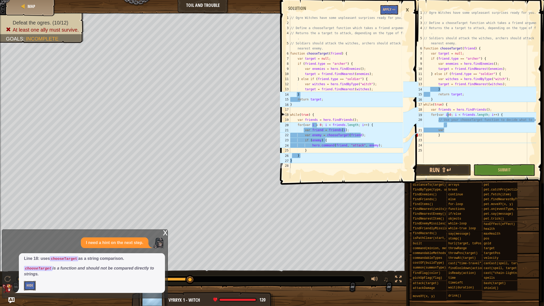
click at [36, 267] on p "Hide" at bounding box center [92, 285] width 136 height 9
click at [27, 267] on button "Hide" at bounding box center [30, 285] width 12 height 9
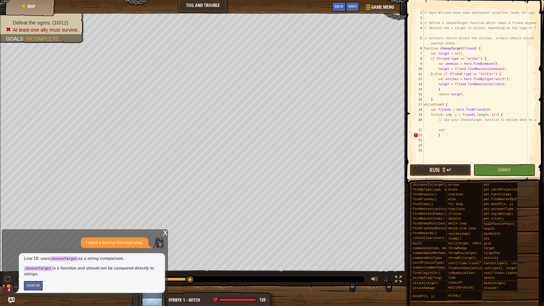
click at [164, 235] on div "x" at bounding box center [165, 232] width 5 height 5
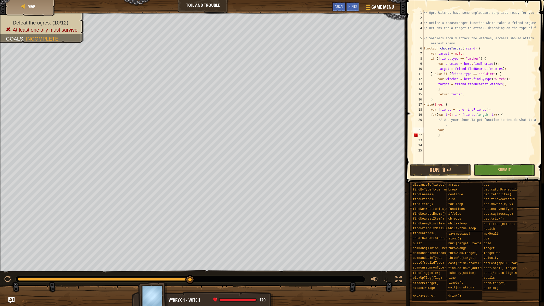
click at [450, 128] on div "// Ogre Witches have some unpleasant surprises ready for you. // Define a choos…" at bounding box center [479, 91] width 114 height 163
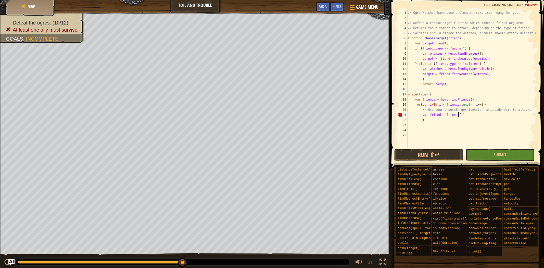
scroll to position [2, 4]
type textarea "var friend = friends[i];"
click at [10, 263] on img "Ask AI" at bounding box center [11, 262] width 7 height 7
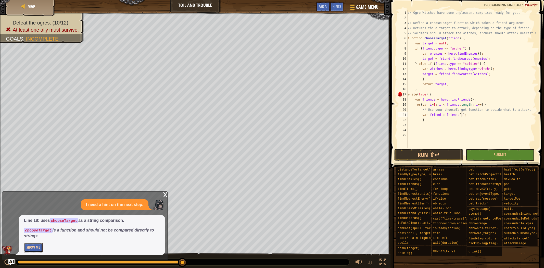
click at [31, 248] on button "Show Me" at bounding box center [33, 247] width 19 height 9
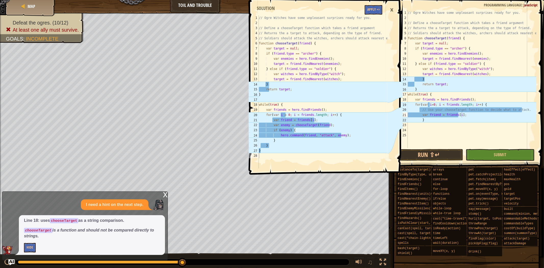
click at [392, 6] on div "×" at bounding box center [391, 10] width 9 height 12
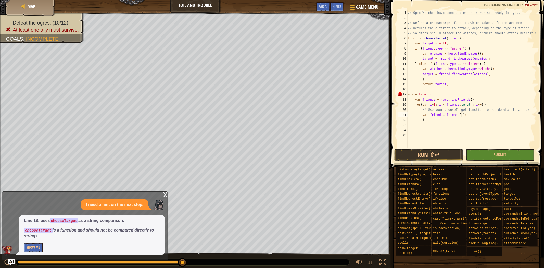
click at [467, 114] on div "// Ogre Witches have some unpleasant surprises ready for you. // Define a choos…" at bounding box center [471, 84] width 129 height 148
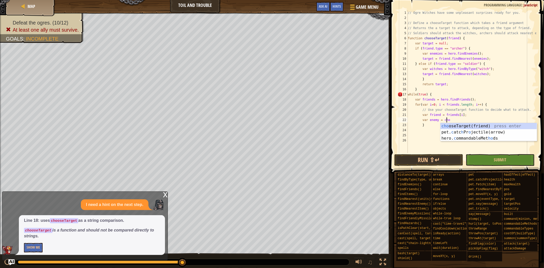
scroll to position [2, 3]
type textarea "var enemy = chooseTarget(friend);"
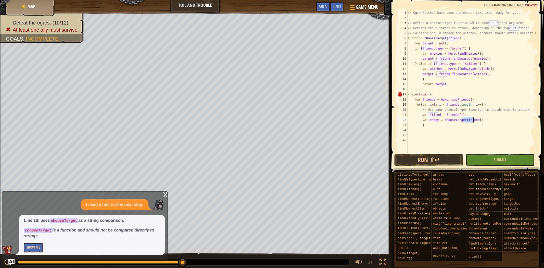
click at [458, 122] on div "// Ogre Witches have some unpleasant surprises ready for you. // Define a choos…" at bounding box center [471, 86] width 129 height 153
click at [475, 120] on div "// Ogre Witches have some unpleasant surprises ready for you. // Define a choos…" at bounding box center [471, 86] width 129 height 153
click at [483, 121] on div "// Ogre Witches have some unpleasant surprises ready for you. // Define a choos…" at bounding box center [471, 86] width 129 height 153
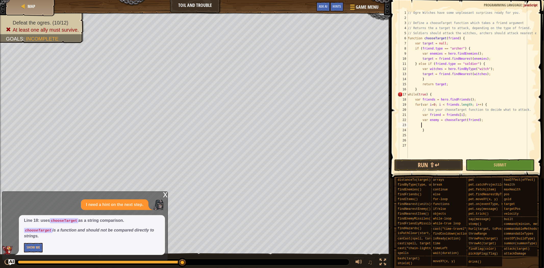
scroll to position [2, 1]
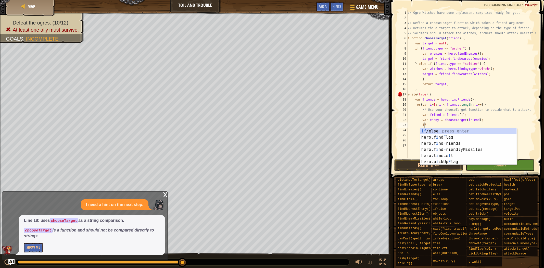
type textarea "if (enemy) {"
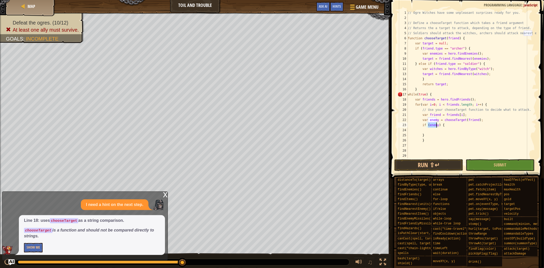
click at [436, 129] on div "// Ogre Witches have some unpleasant surprises ready for you. // Define a choos…" at bounding box center [471, 89] width 129 height 158
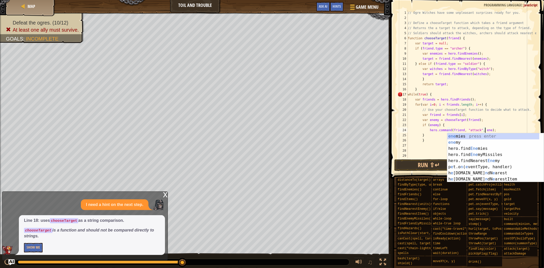
scroll to position [2, 6]
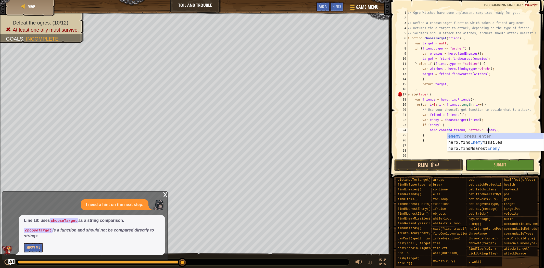
type textarea "hero.command(friend, "attack", enemy);"
click at [423, 166] on button "Run ⇧↵" at bounding box center [428, 165] width 69 height 12
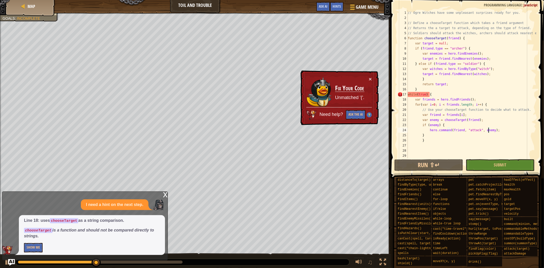
click at [13, 260] on img "Ask AI" at bounding box center [11, 262] width 7 height 7
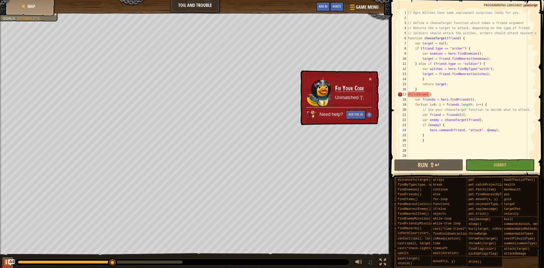
click at [5, 262] on div at bounding box center [7, 261] width 7 height 7
click at [409, 143] on div "// Ogre Witches have some unpleasant surprises ready for you. // Define a choos…" at bounding box center [471, 89] width 129 height 158
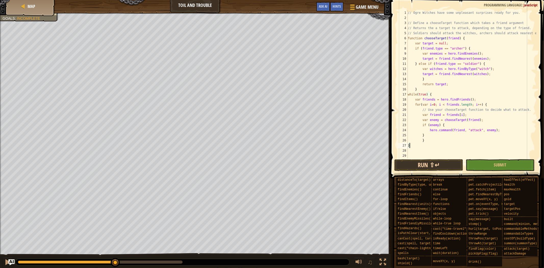
type textarea "}"
click at [432, 166] on button "Run ⇧↵" at bounding box center [428, 165] width 69 height 12
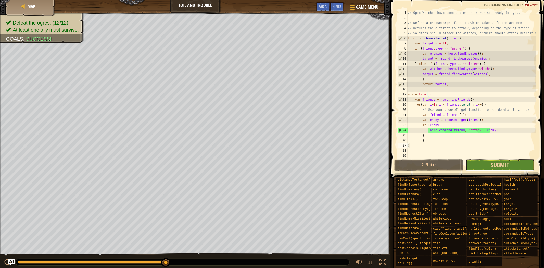
click at [500, 160] on button "Submit" at bounding box center [499, 165] width 69 height 12
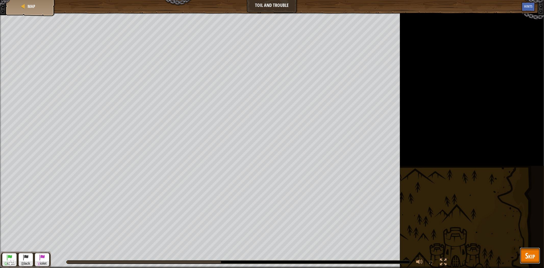
click at [530, 251] on span "Skip" at bounding box center [530, 255] width 10 height 10
